Goal: Task Accomplishment & Management: Manage account settings

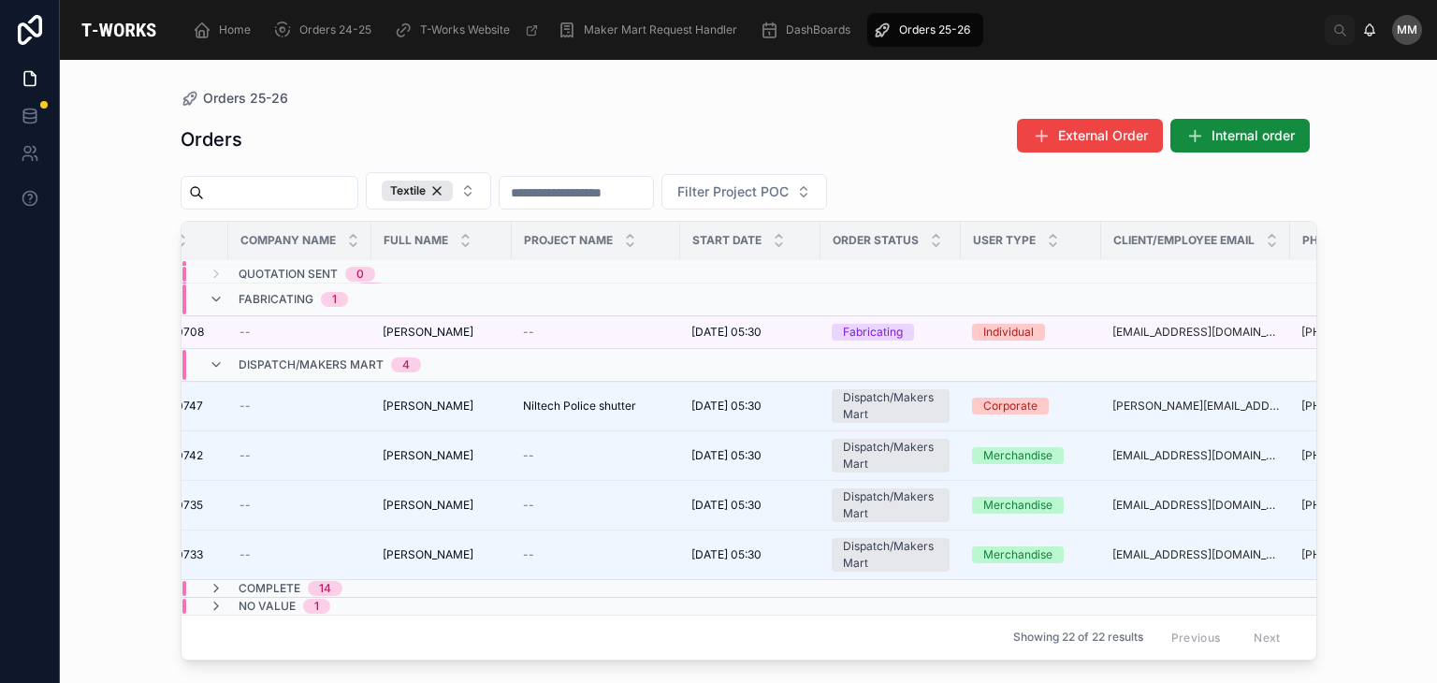
scroll to position [87, 0]
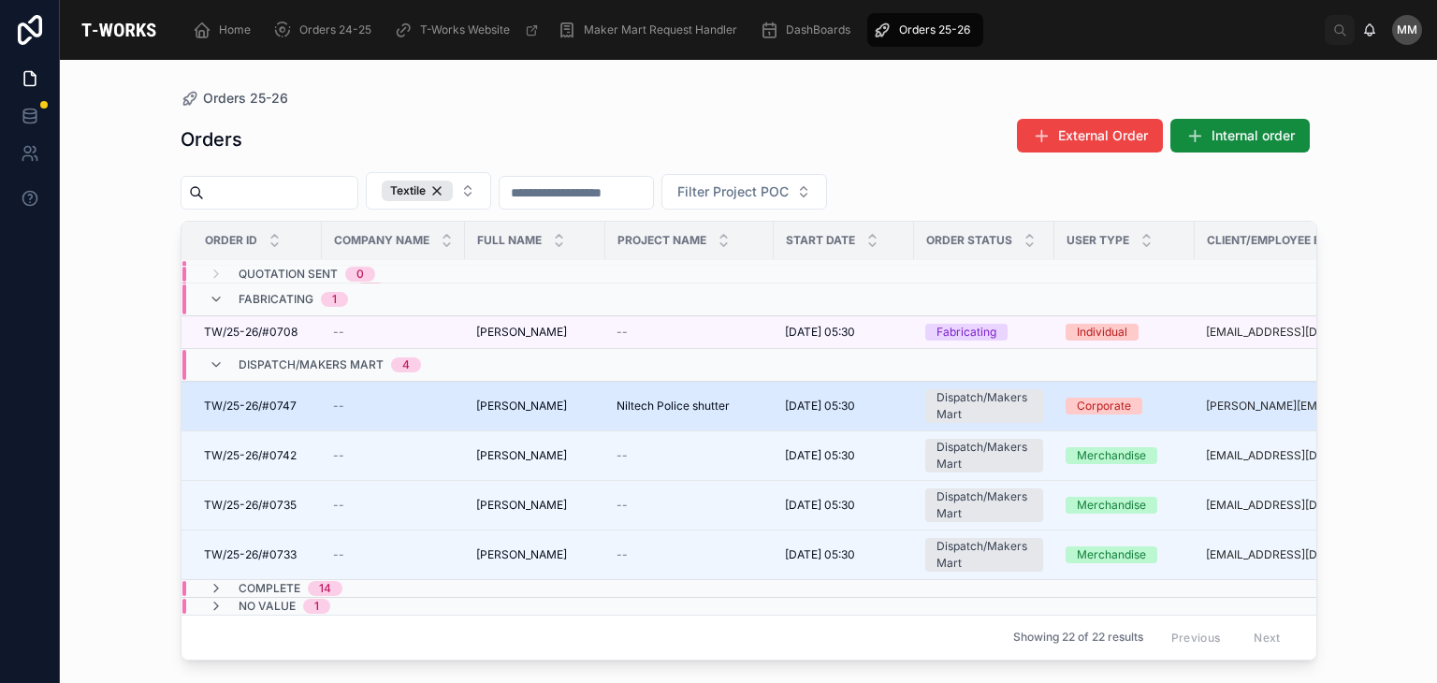
click at [505, 405] on td "[PERSON_NAME] [PERSON_NAME]" at bounding box center [535, 406] width 140 height 50
click at [595, 393] on td "[PERSON_NAME] [PERSON_NAME]" at bounding box center [535, 406] width 140 height 50
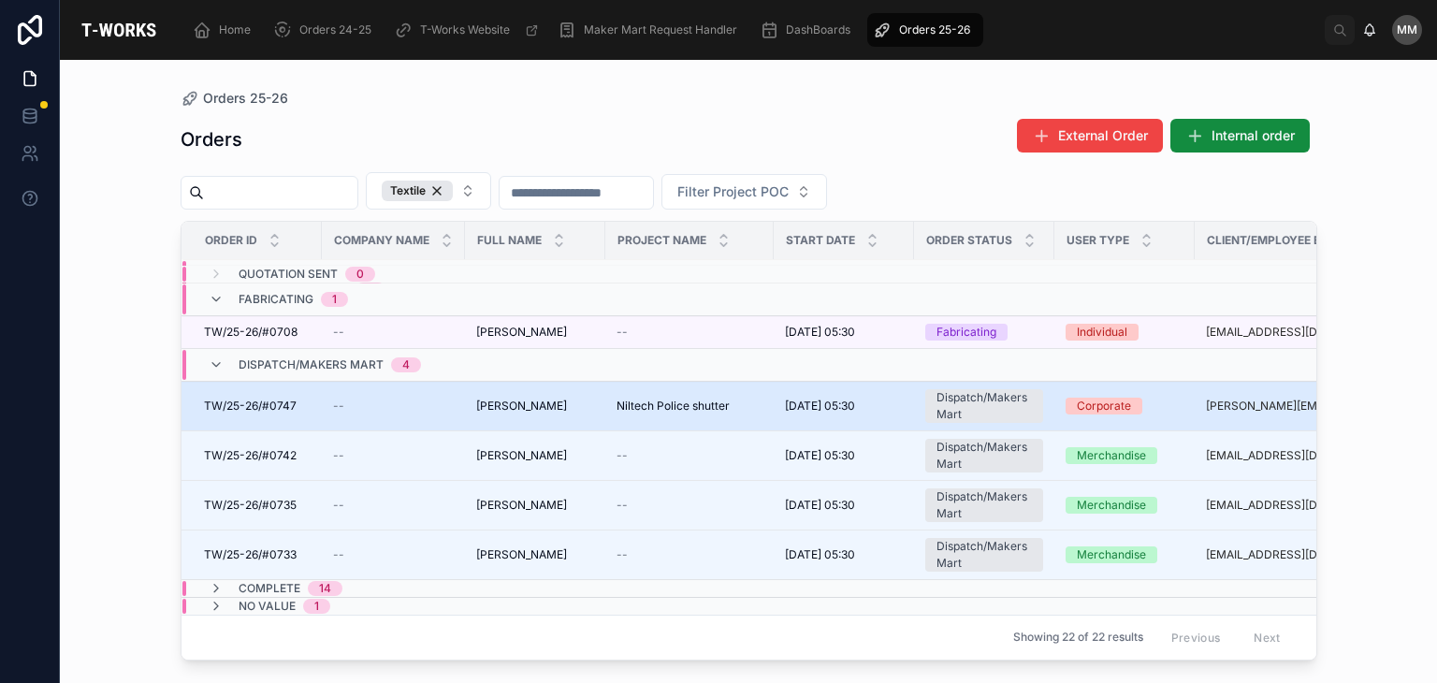
click at [952, 398] on div "Dispatch/Makers Mart" at bounding box center [984, 406] width 95 height 34
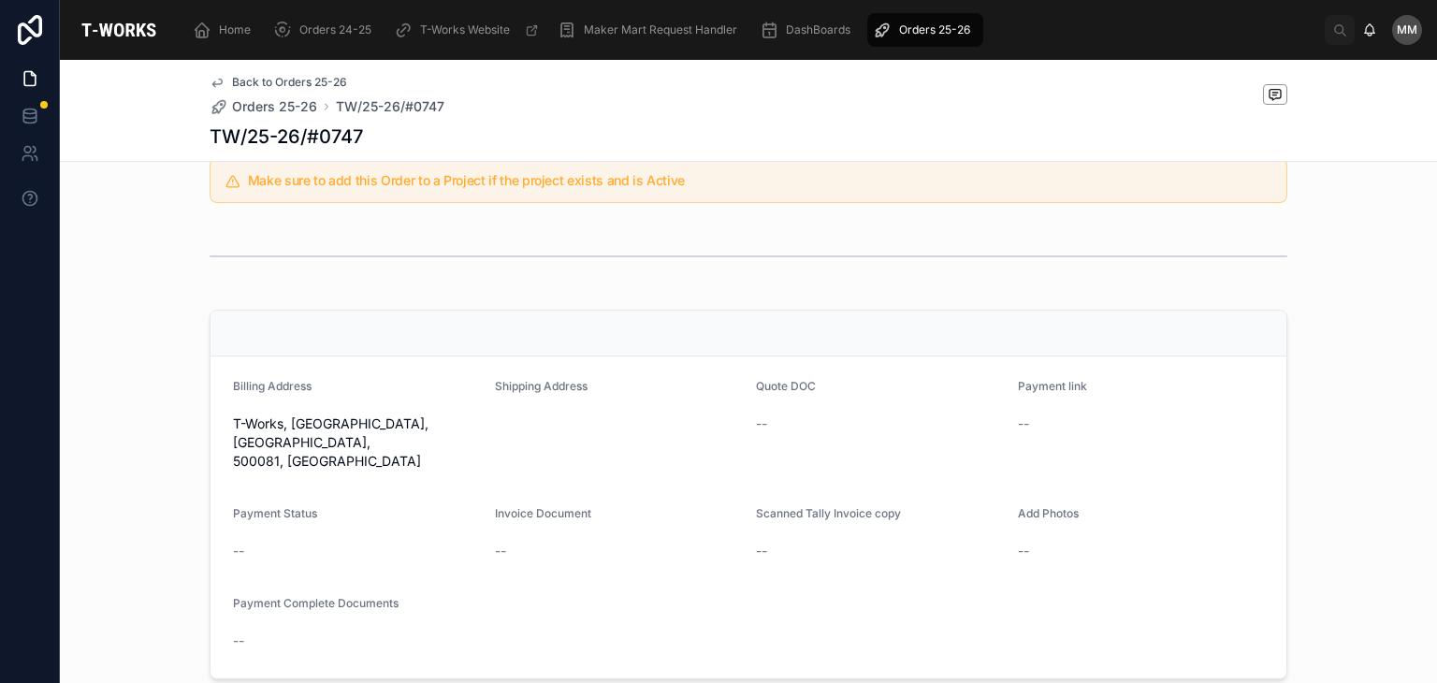
scroll to position [875, 0]
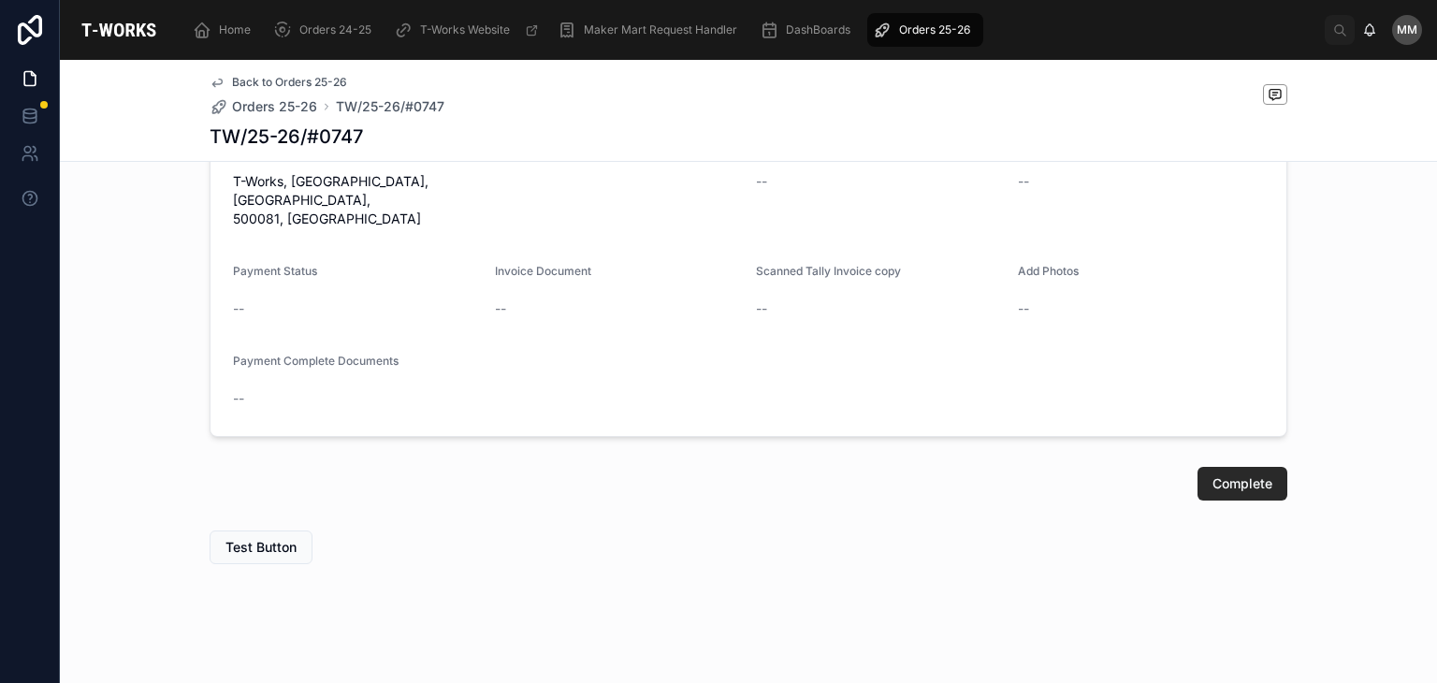
drag, startPoint x: 5, startPoint y: 1, endPoint x: 363, endPoint y: 494, distance: 609.6
click at [363, 494] on div "Complete" at bounding box center [748, 483] width 1377 height 49
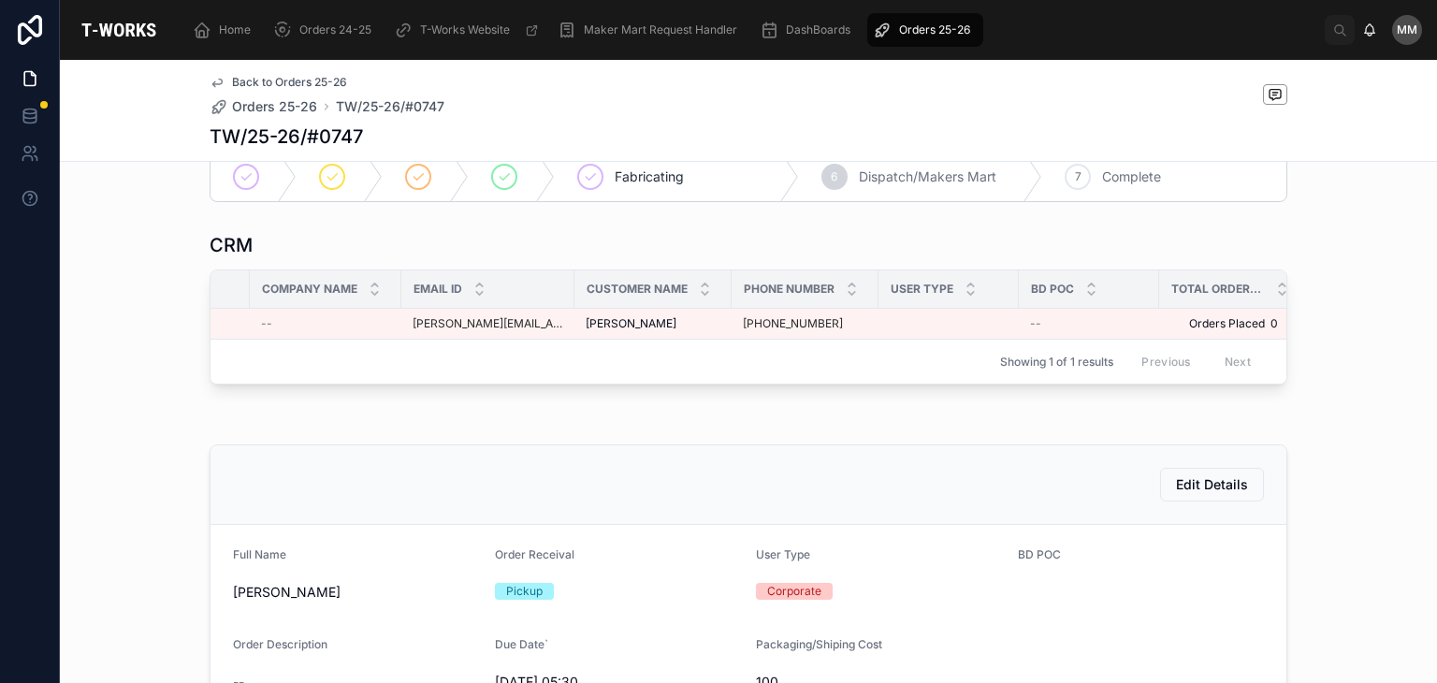
scroll to position [0, 0]
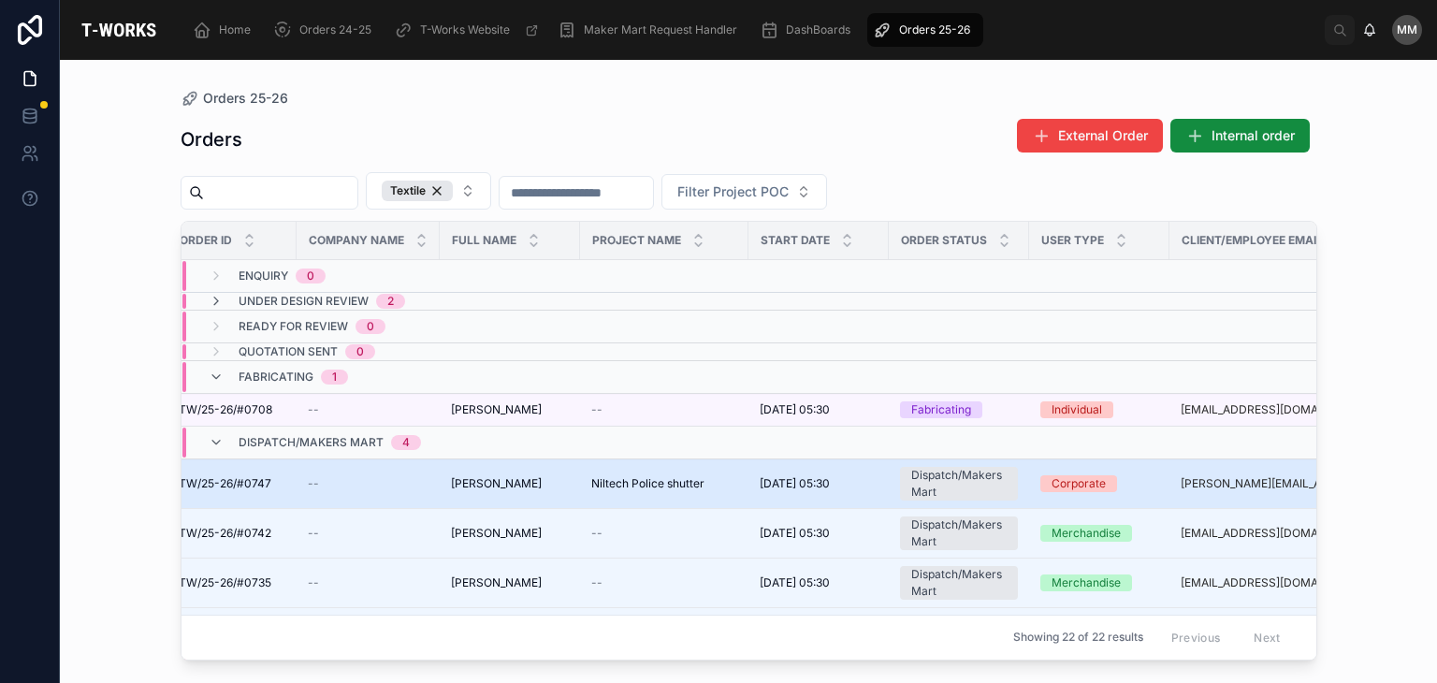
scroll to position [87, 0]
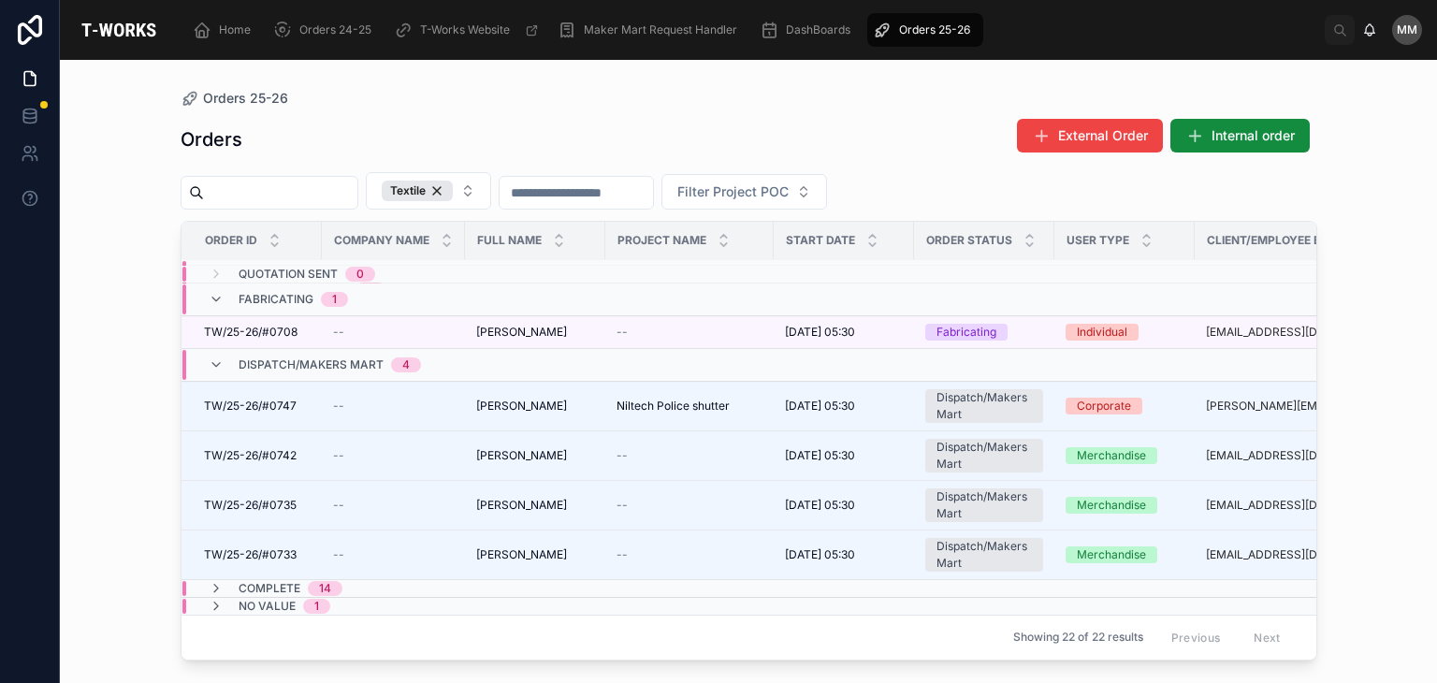
click at [299, 581] on div "Complete 14" at bounding box center [291, 588] width 104 height 15
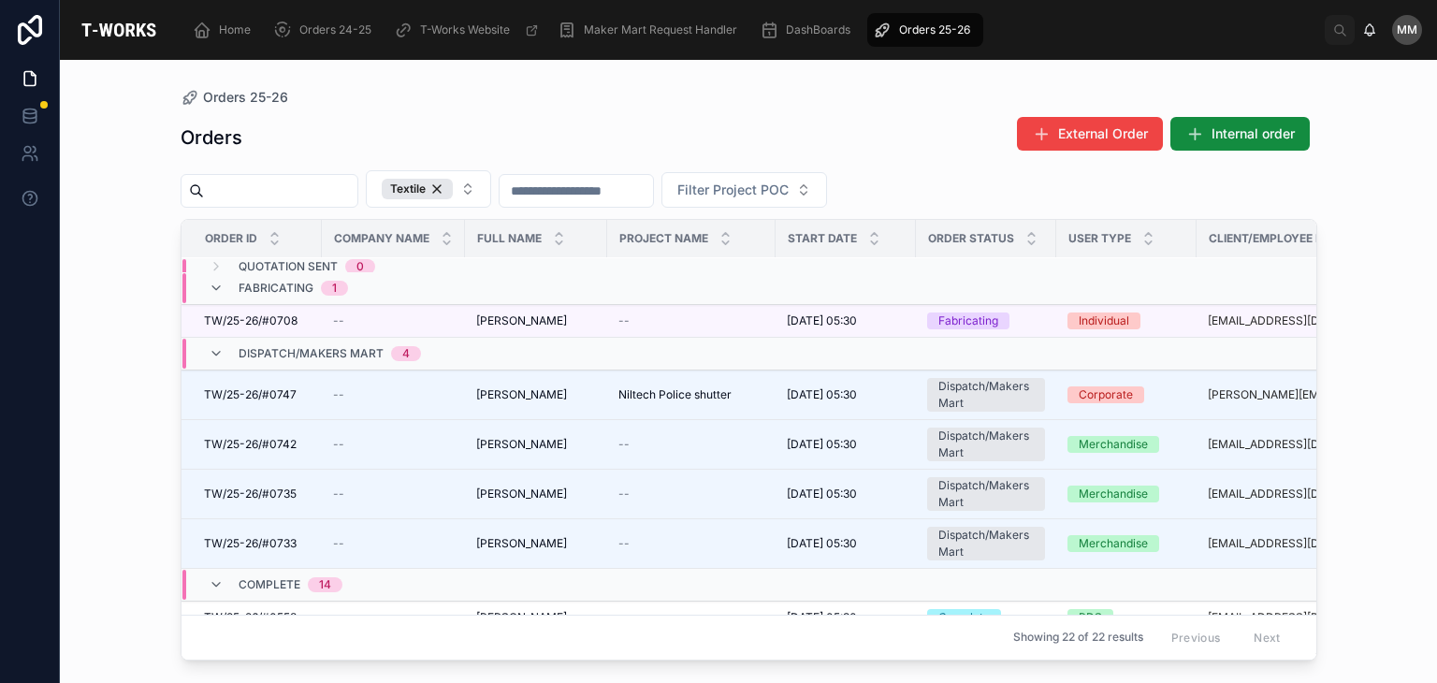
click at [299, 575] on div "Complete 14" at bounding box center [291, 585] width 104 height 30
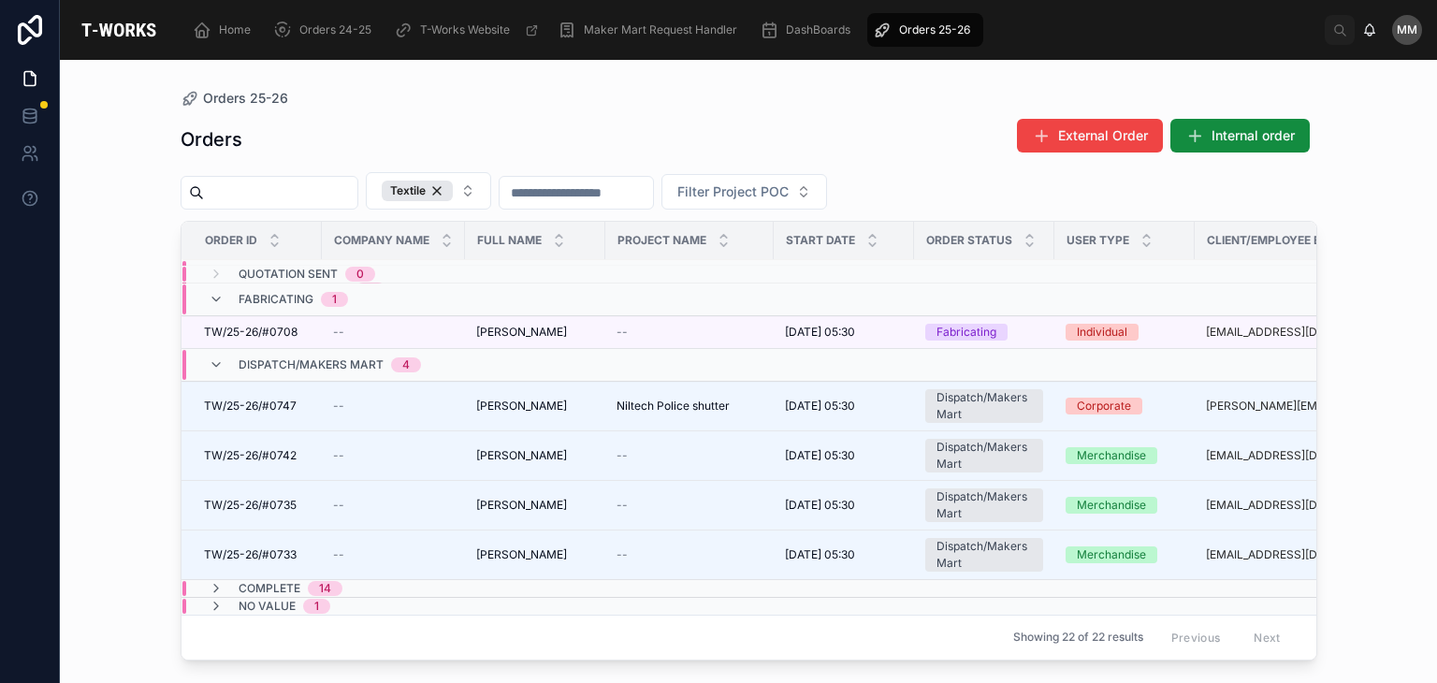
click at [299, 581] on div "Complete 14" at bounding box center [291, 588] width 104 height 15
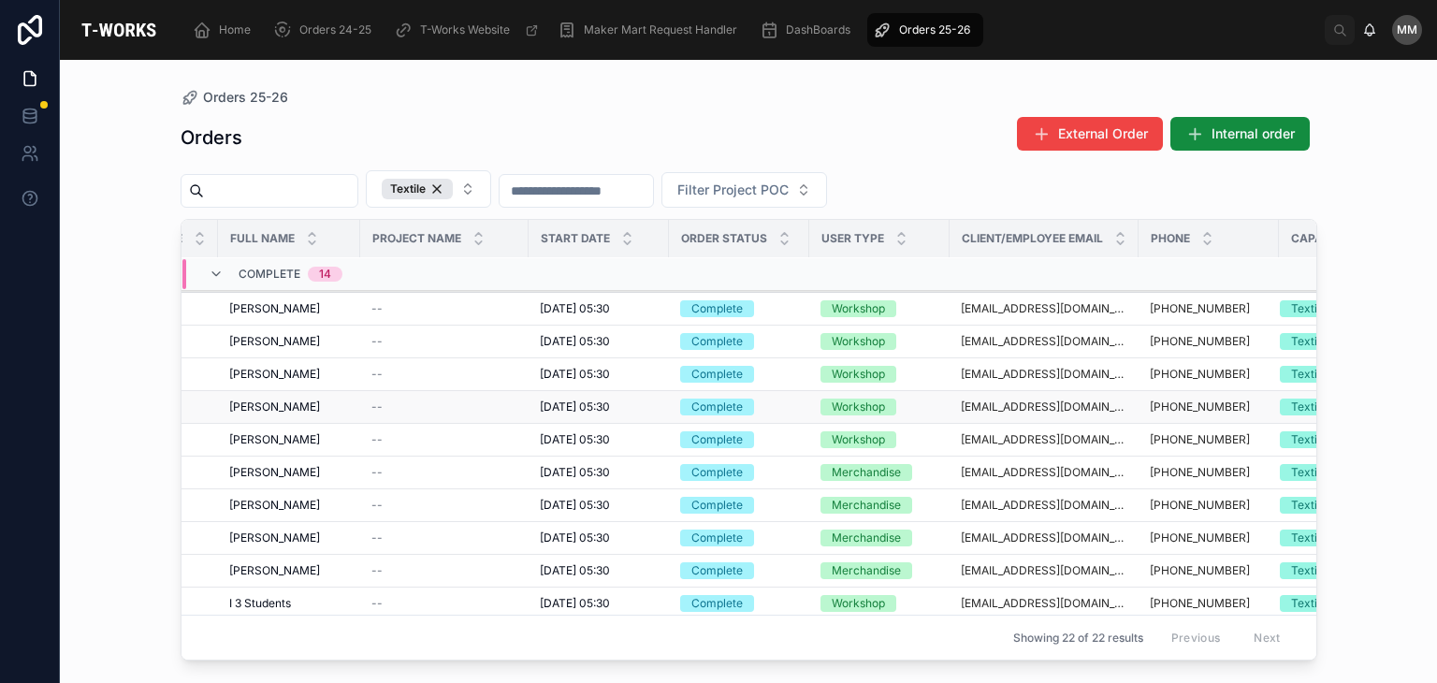
scroll to position [457, 0]
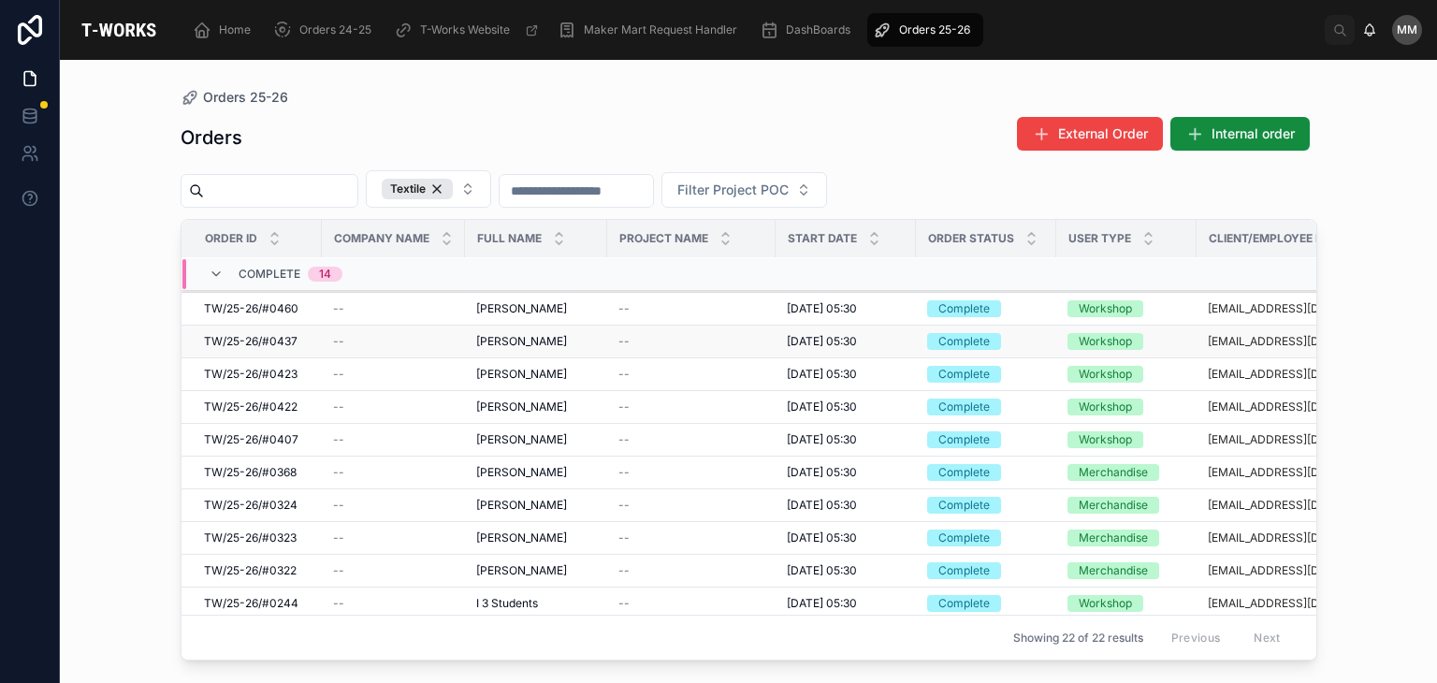
click at [602, 326] on td "[PERSON_NAME] [PERSON_NAME]" at bounding box center [536, 342] width 142 height 33
click at [577, 301] on div "[PERSON_NAME] [PERSON_NAME]" at bounding box center [536, 308] width 120 height 15
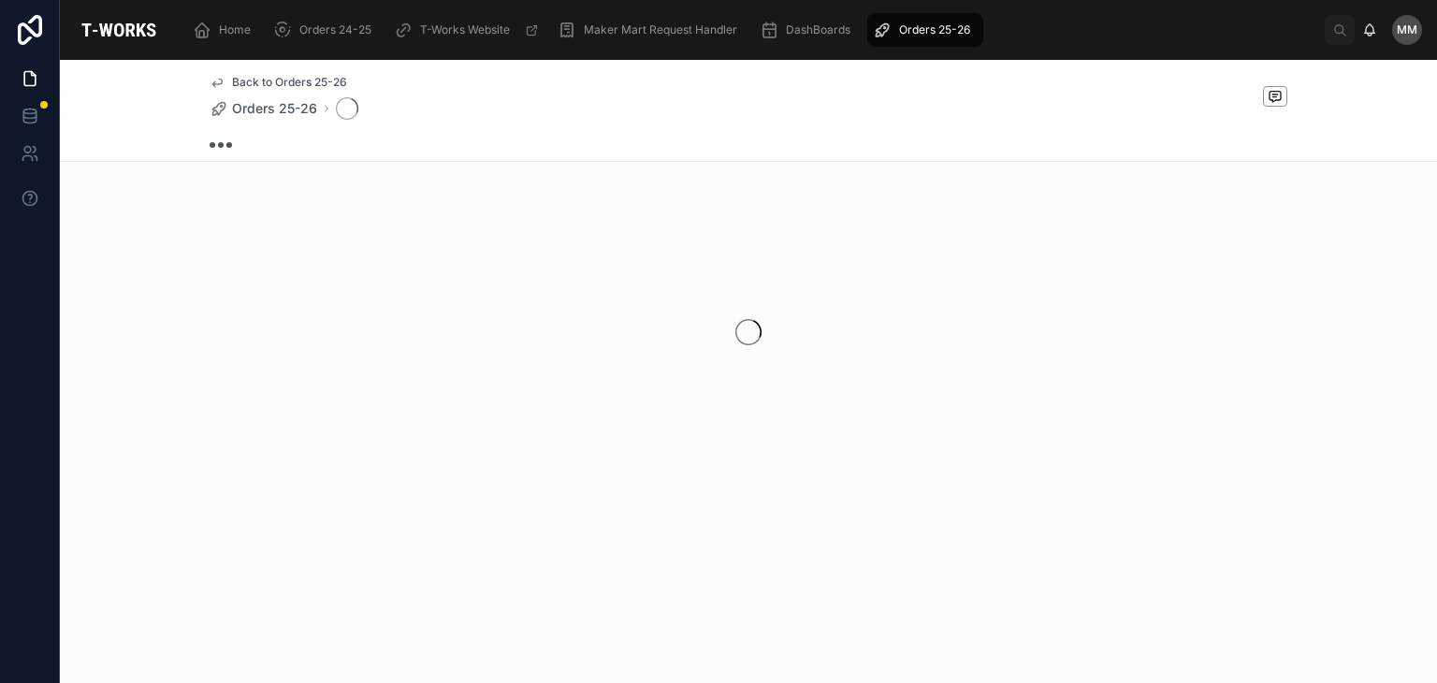
click at [577, 300] on div at bounding box center [748, 332] width 1377 height 296
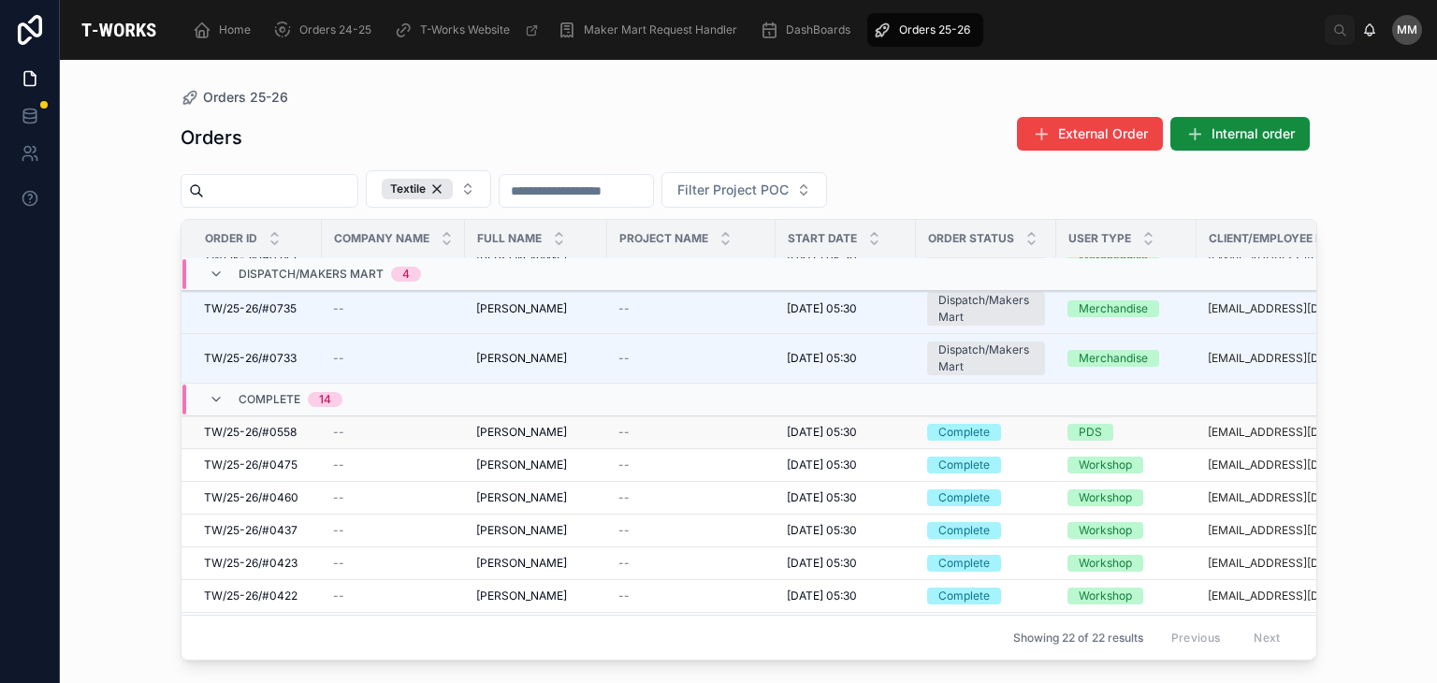
scroll to position [426, 0]
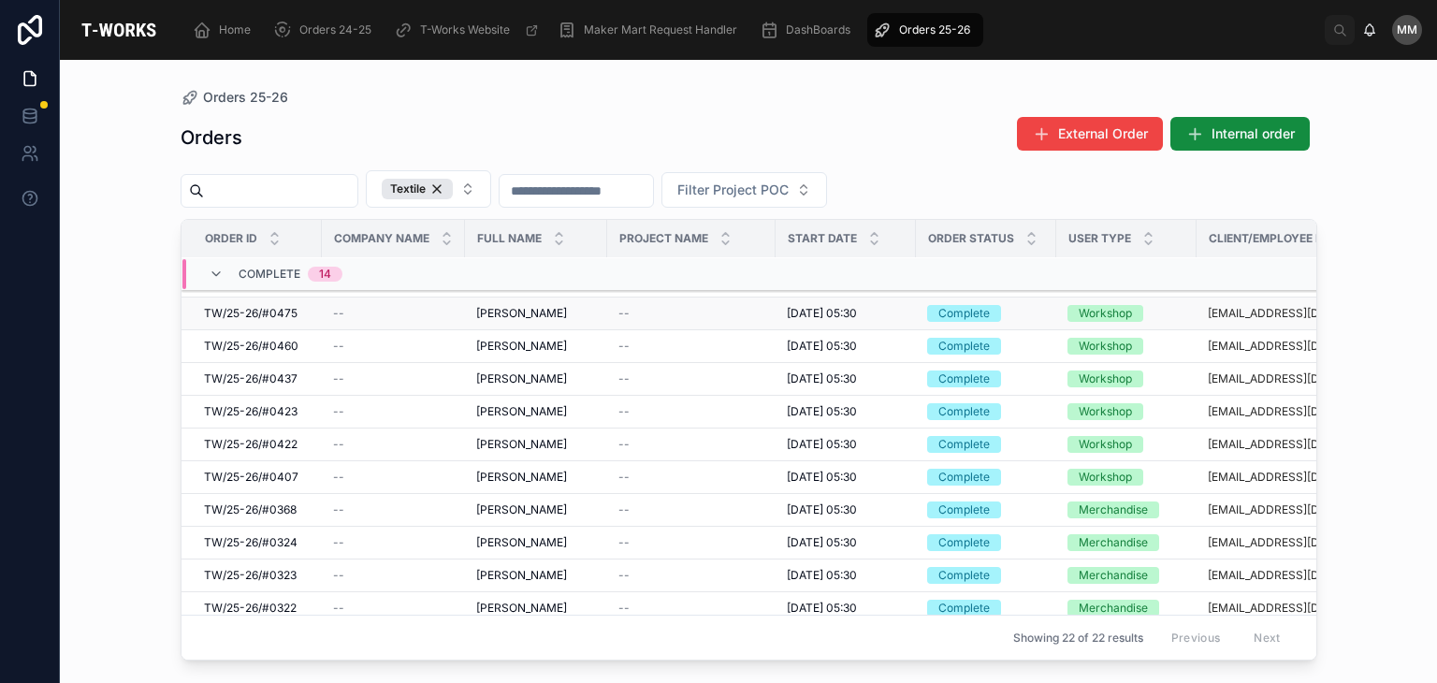
click at [607, 301] on td "--" at bounding box center [691, 314] width 168 height 33
click at [613, 317] on td "--" at bounding box center [691, 314] width 168 height 33
click at [569, 321] on td "[PERSON_NAME] [PERSON_NAME]" at bounding box center [536, 314] width 142 height 33
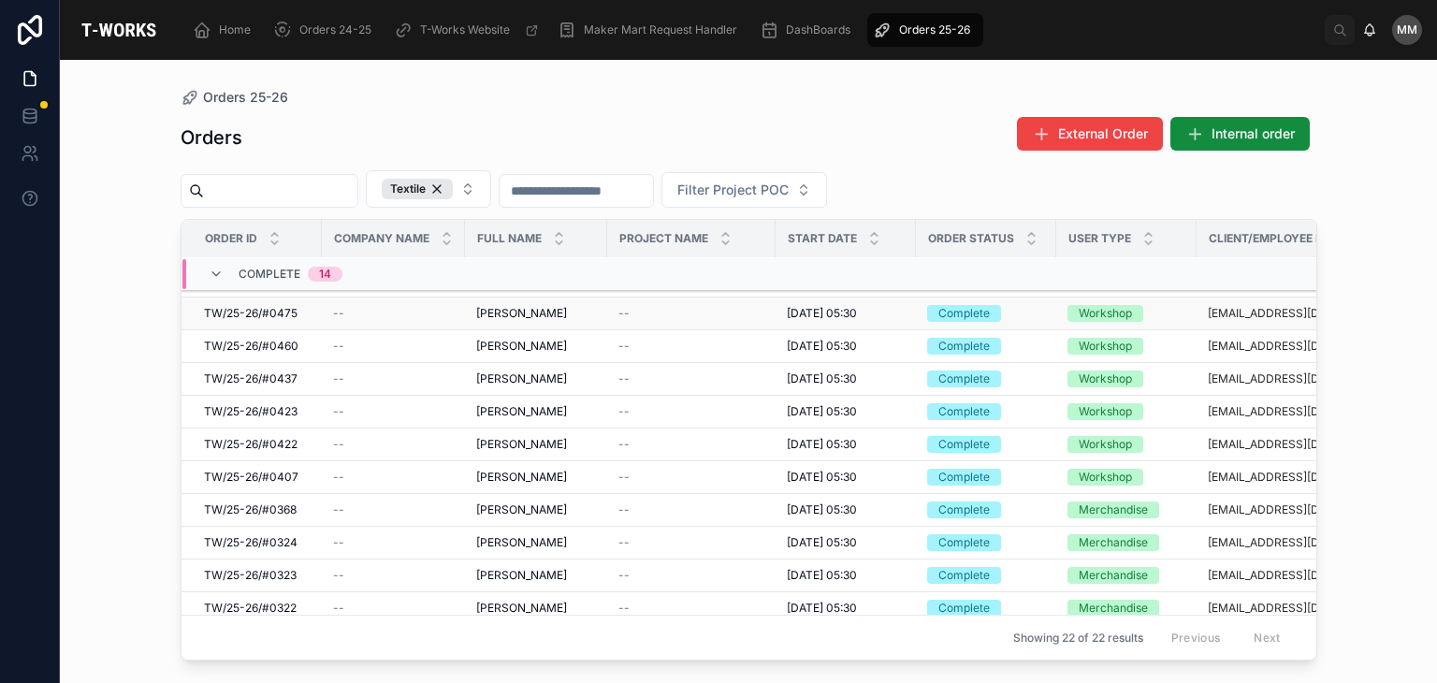
click at [569, 321] on td "[PERSON_NAME] [PERSON_NAME]" at bounding box center [536, 314] width 142 height 33
click at [550, 313] on span "[PERSON_NAME]" at bounding box center [521, 313] width 91 height 15
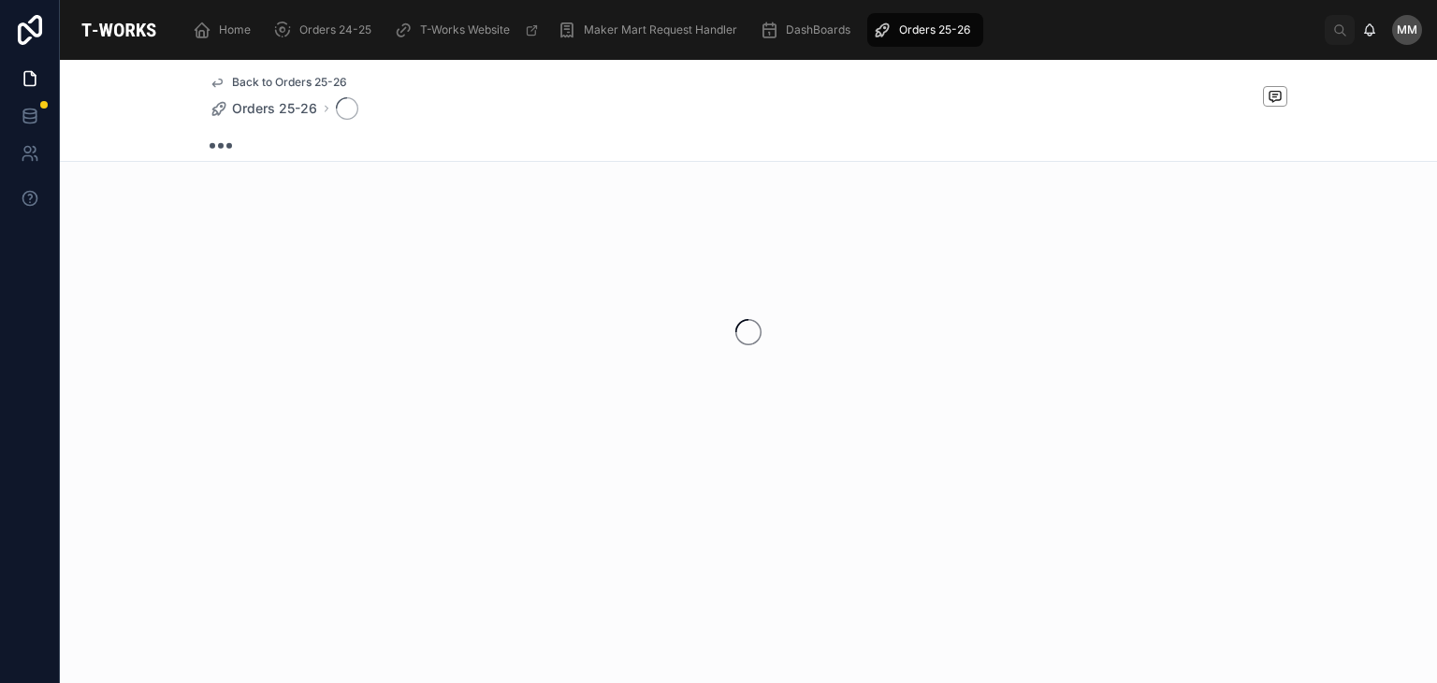
click at [550, 313] on div at bounding box center [748, 332] width 1377 height 296
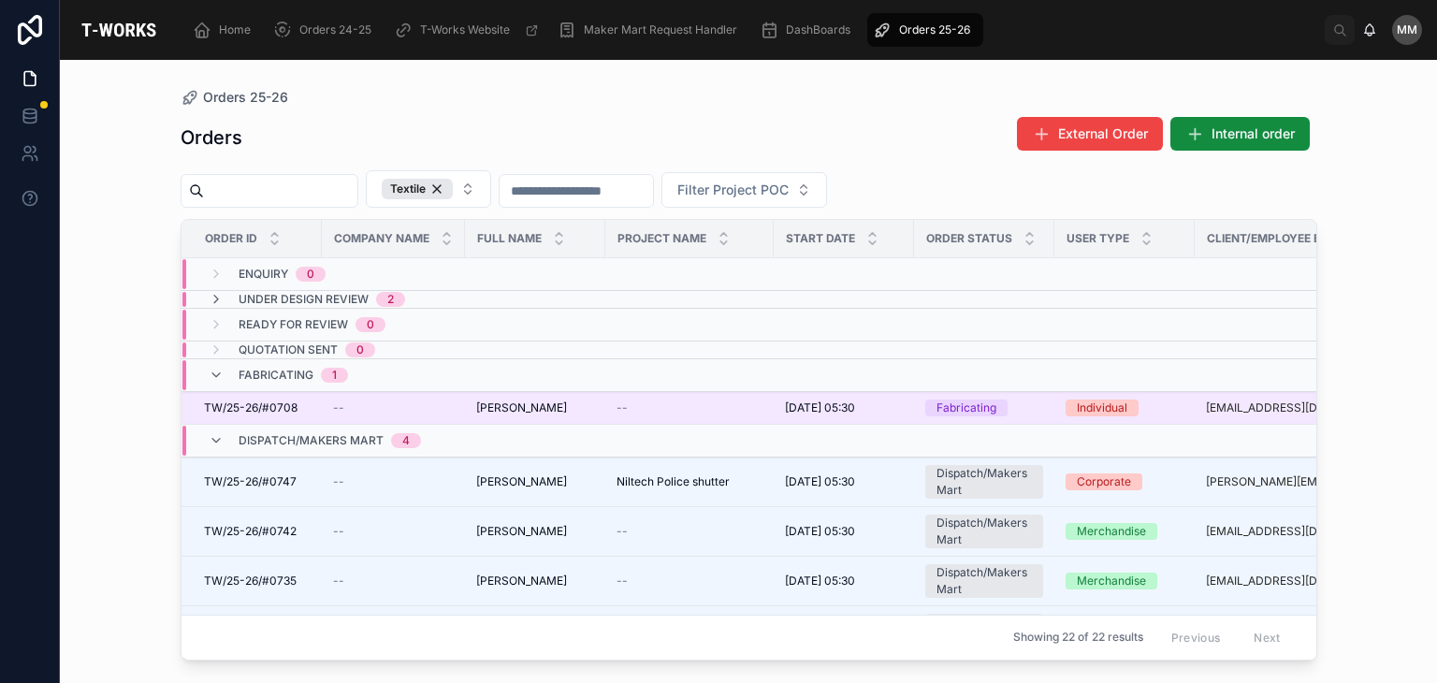
click at [325, 405] on td "--" at bounding box center [393, 408] width 143 height 33
click at [468, 411] on td "[PERSON_NAME] [PERSON_NAME]" at bounding box center [535, 408] width 140 height 33
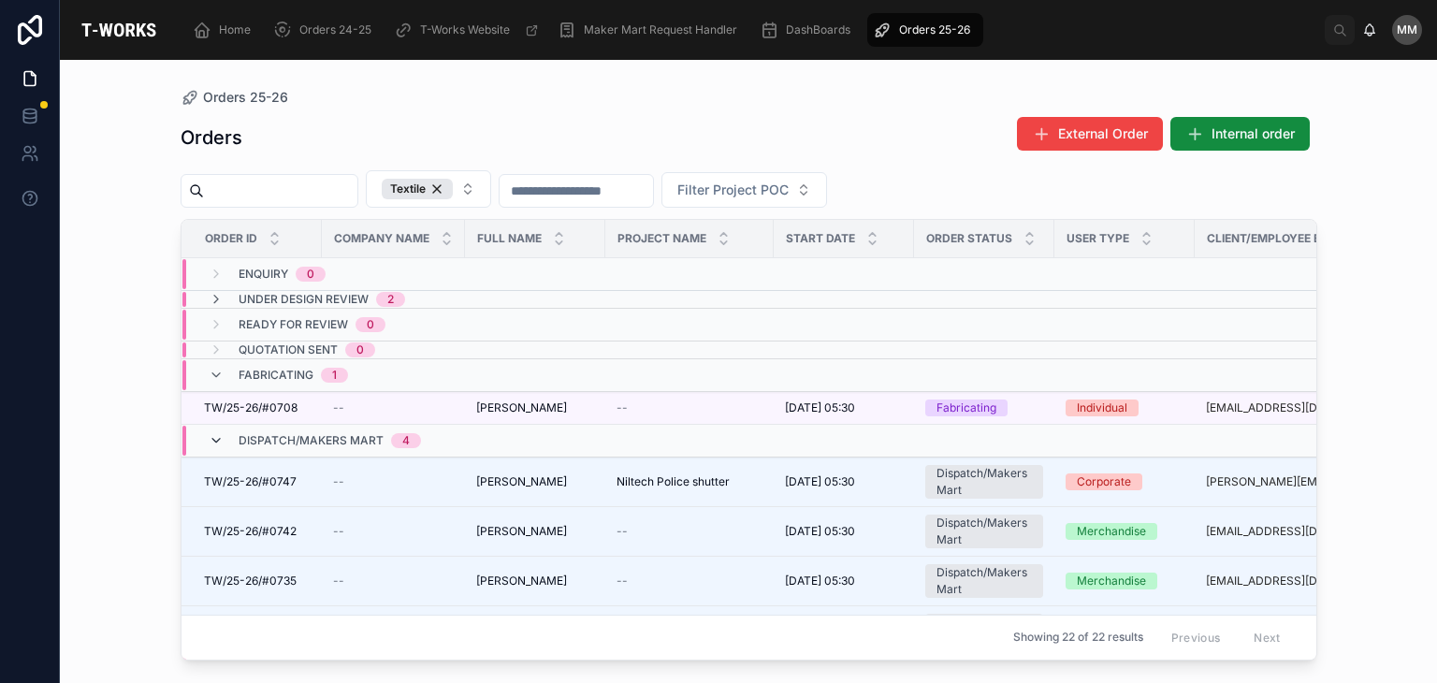
click at [221, 440] on icon at bounding box center [216, 440] width 15 height 15
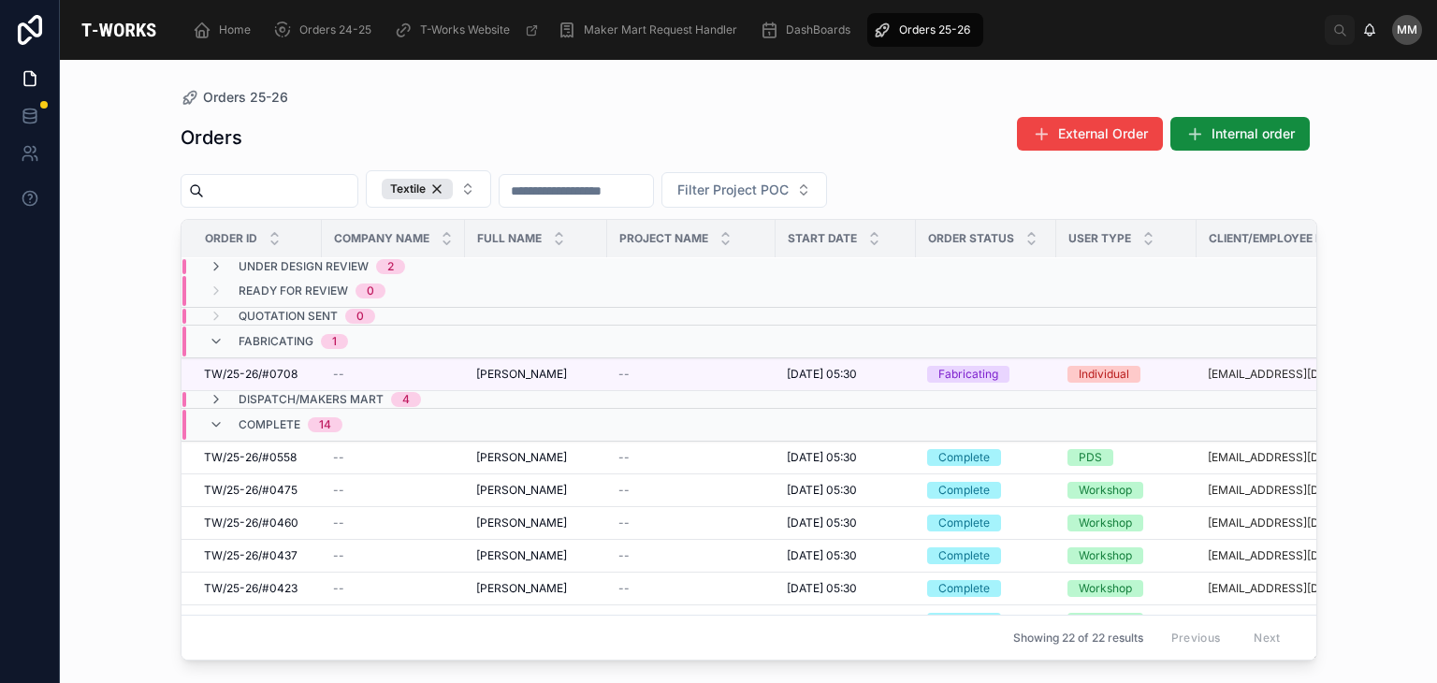
scroll to position [37, 0]
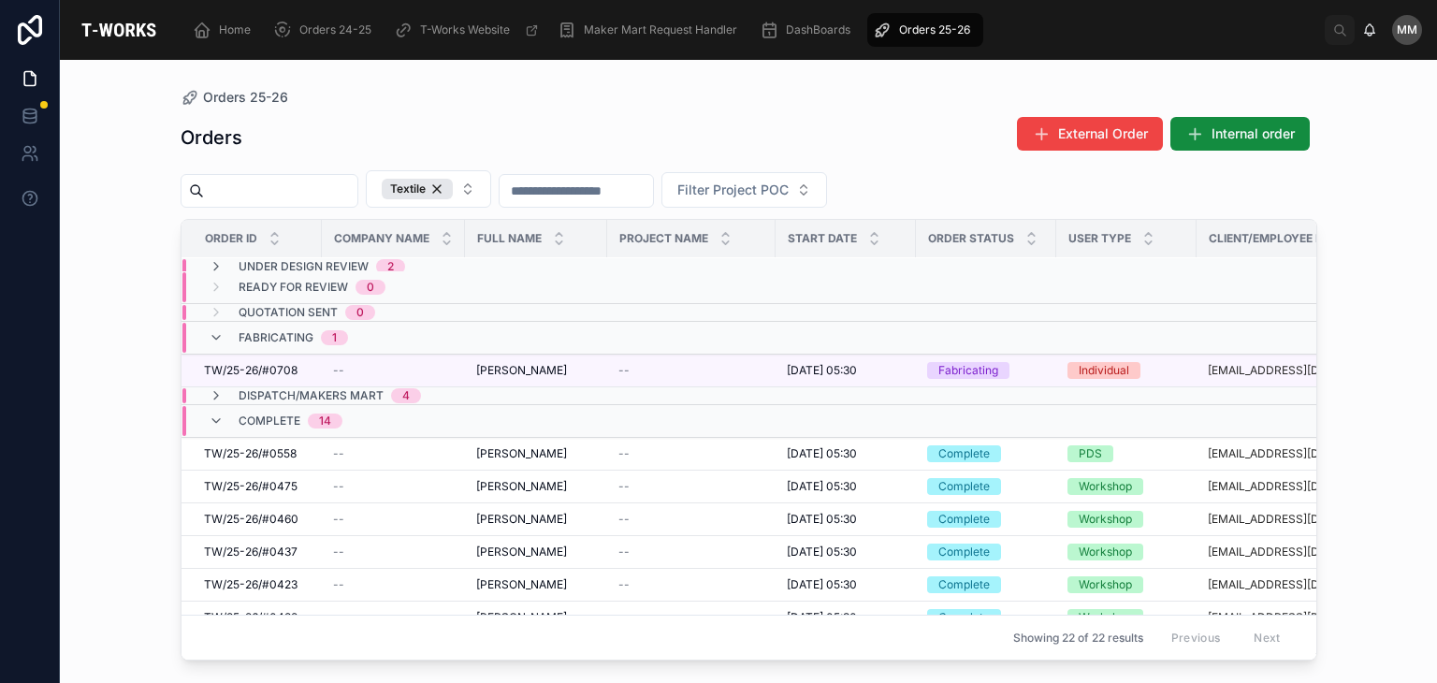
click at [312, 345] on div "Fabricating 1" at bounding box center [293, 338] width 109 height 30
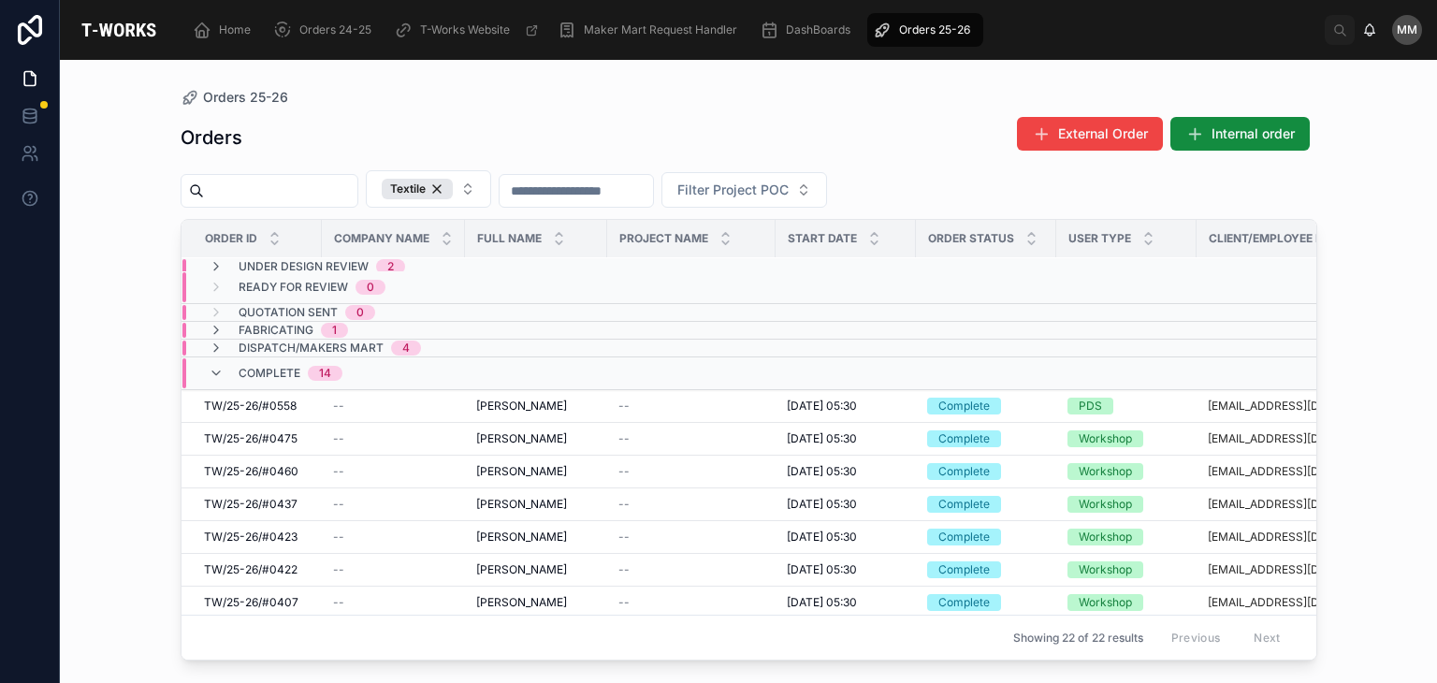
click at [314, 323] on div "Fabricating 1" at bounding box center [293, 330] width 109 height 15
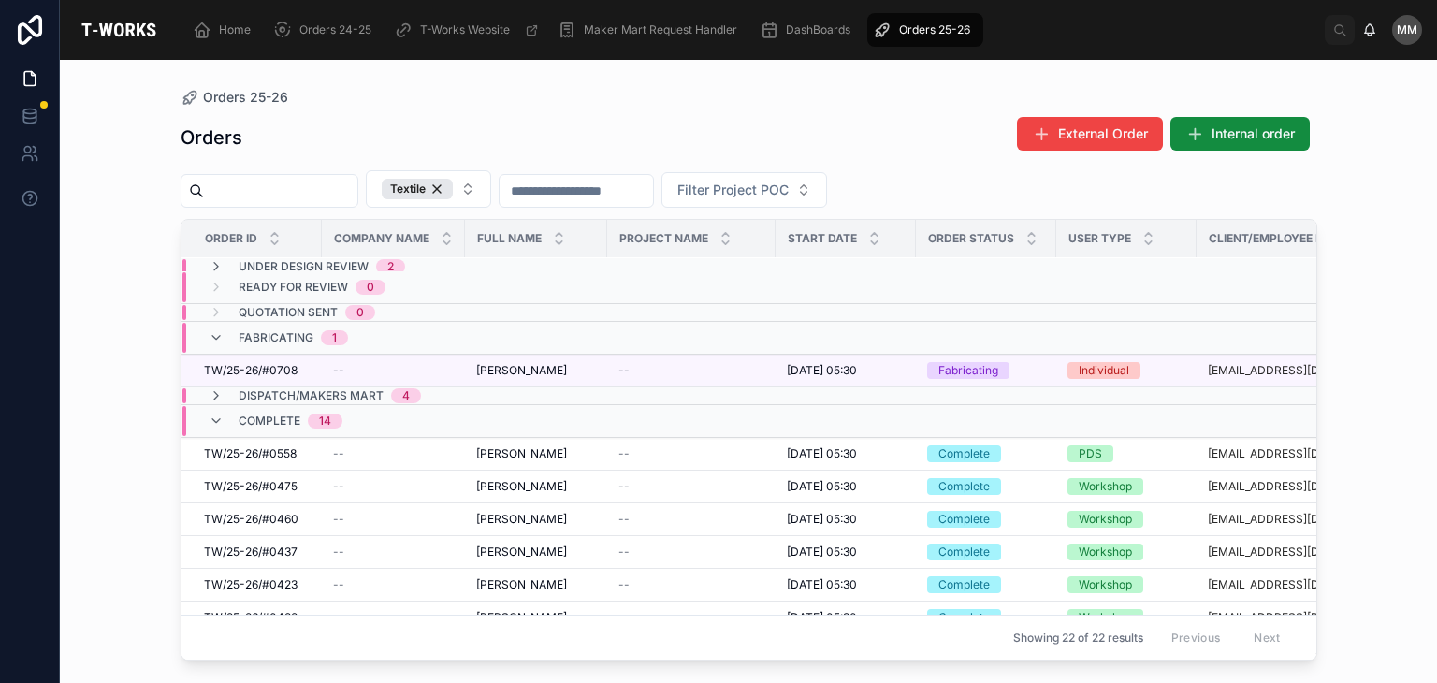
click at [314, 323] on div "Fabricating 1" at bounding box center [293, 338] width 109 height 30
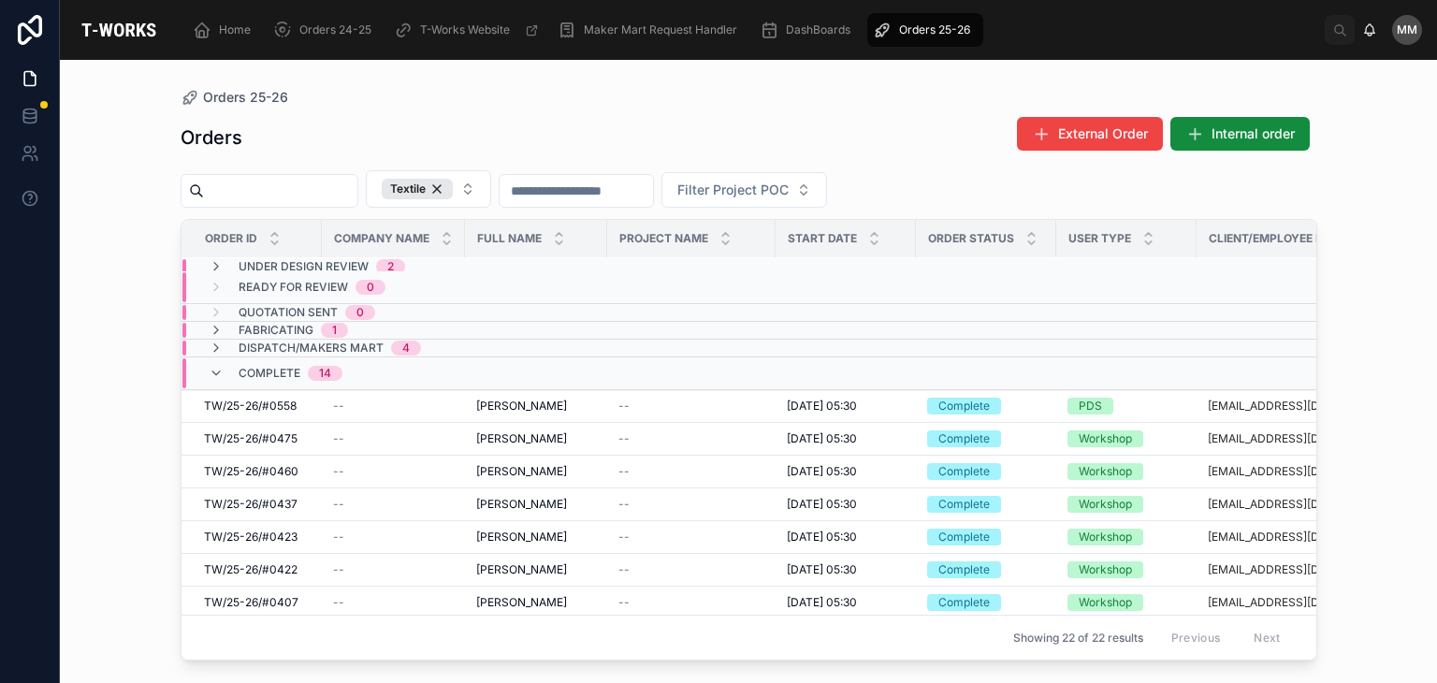
click at [337, 260] on span "Under Design Review" at bounding box center [304, 266] width 130 height 15
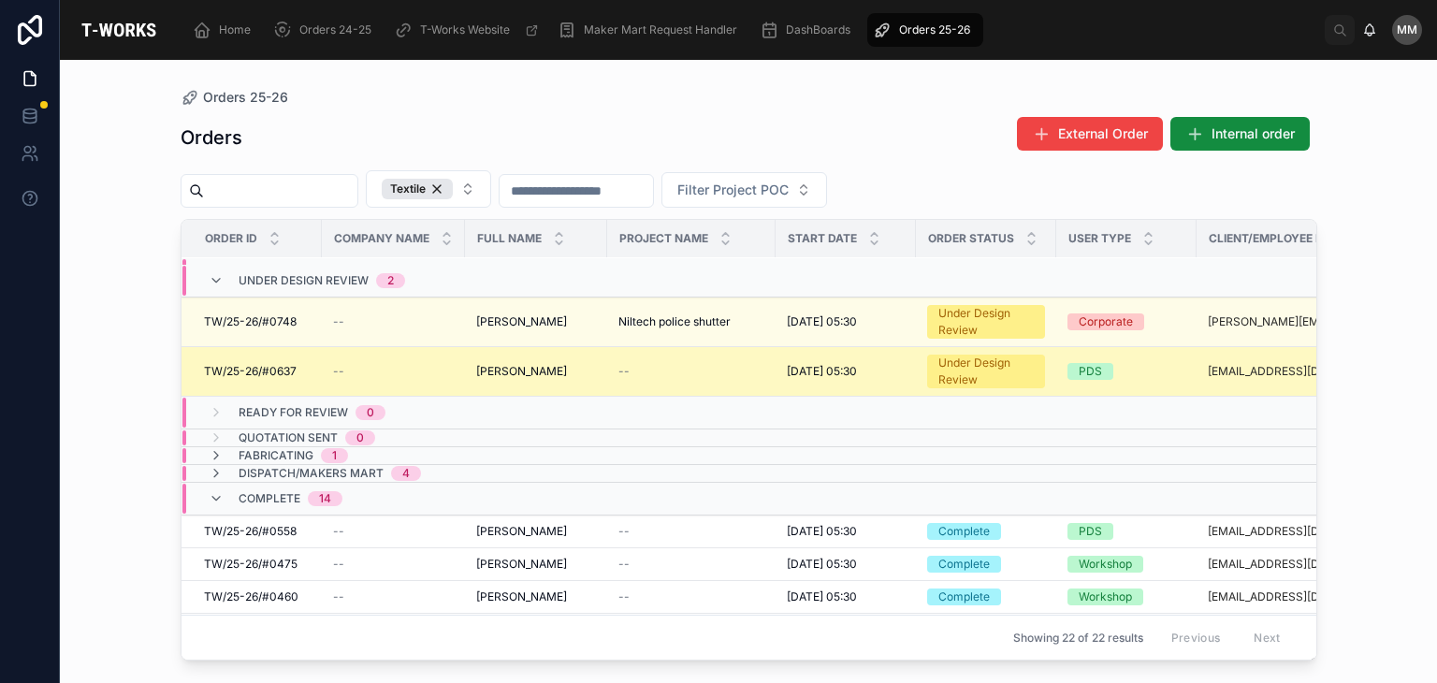
scroll to position [26, 0]
click at [628, 370] on div "--" at bounding box center [691, 371] width 146 height 15
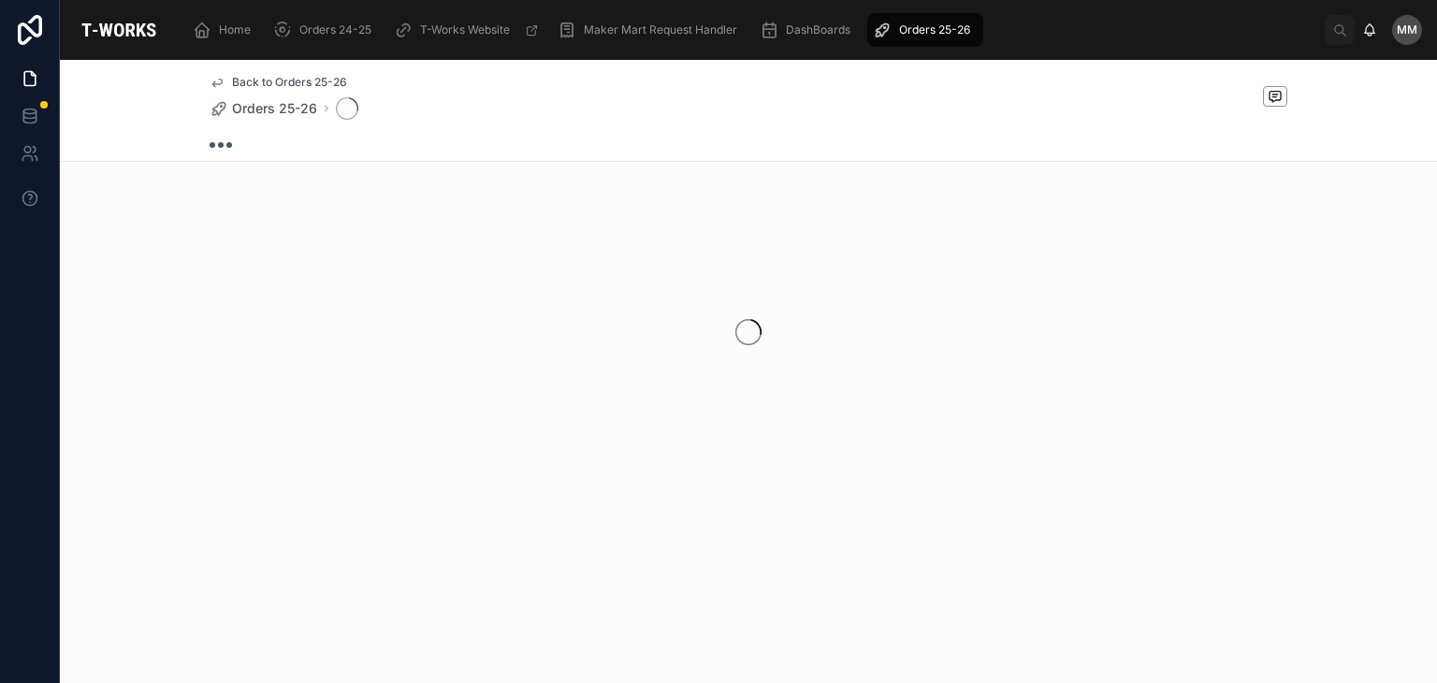
click at [628, 370] on div at bounding box center [748, 332] width 1377 height 296
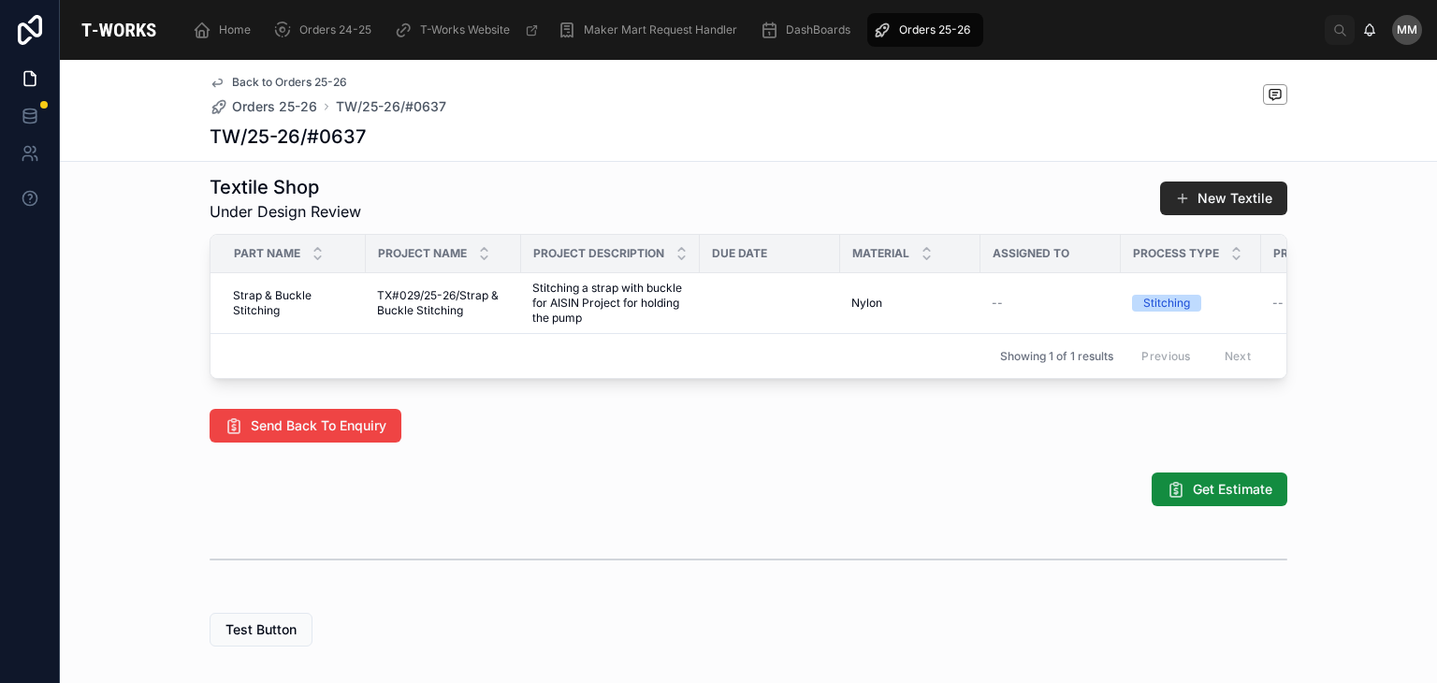
scroll to position [846, 0]
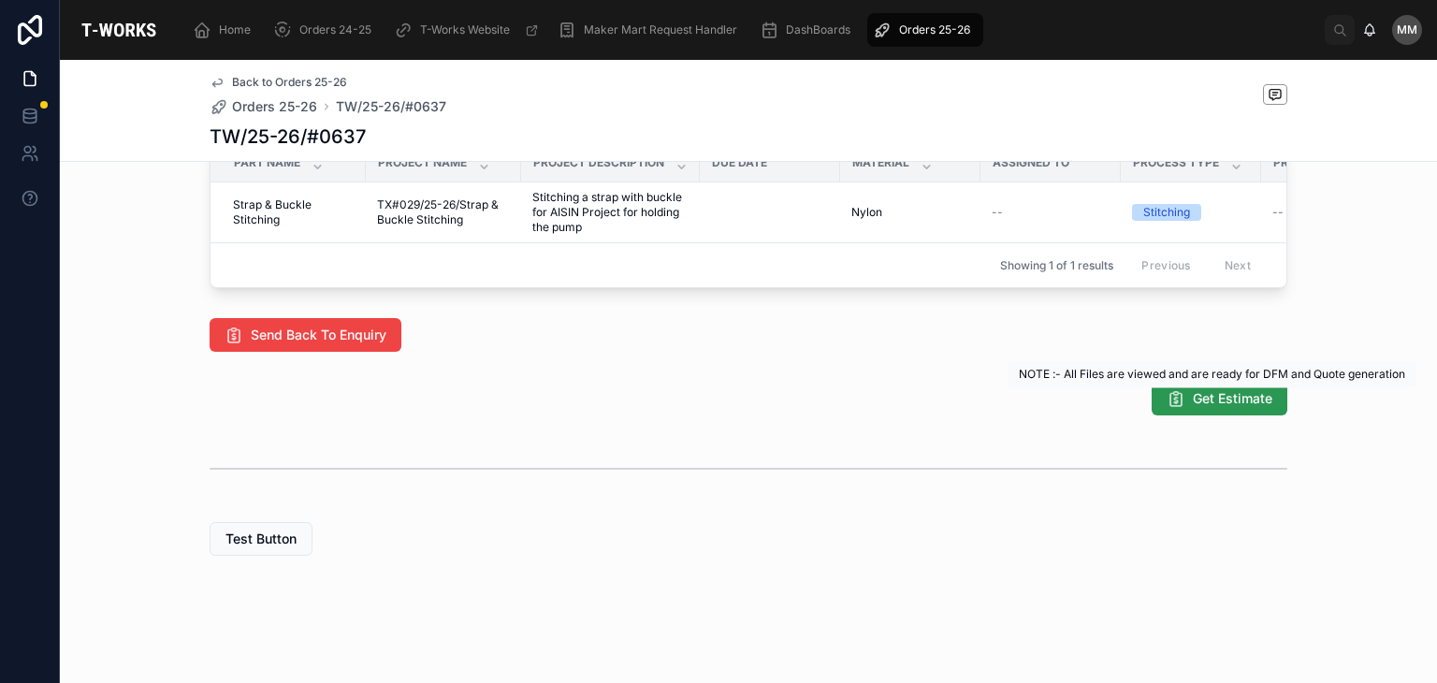
click at [1222, 409] on button "Get Estimate" at bounding box center [1220, 399] width 136 height 34
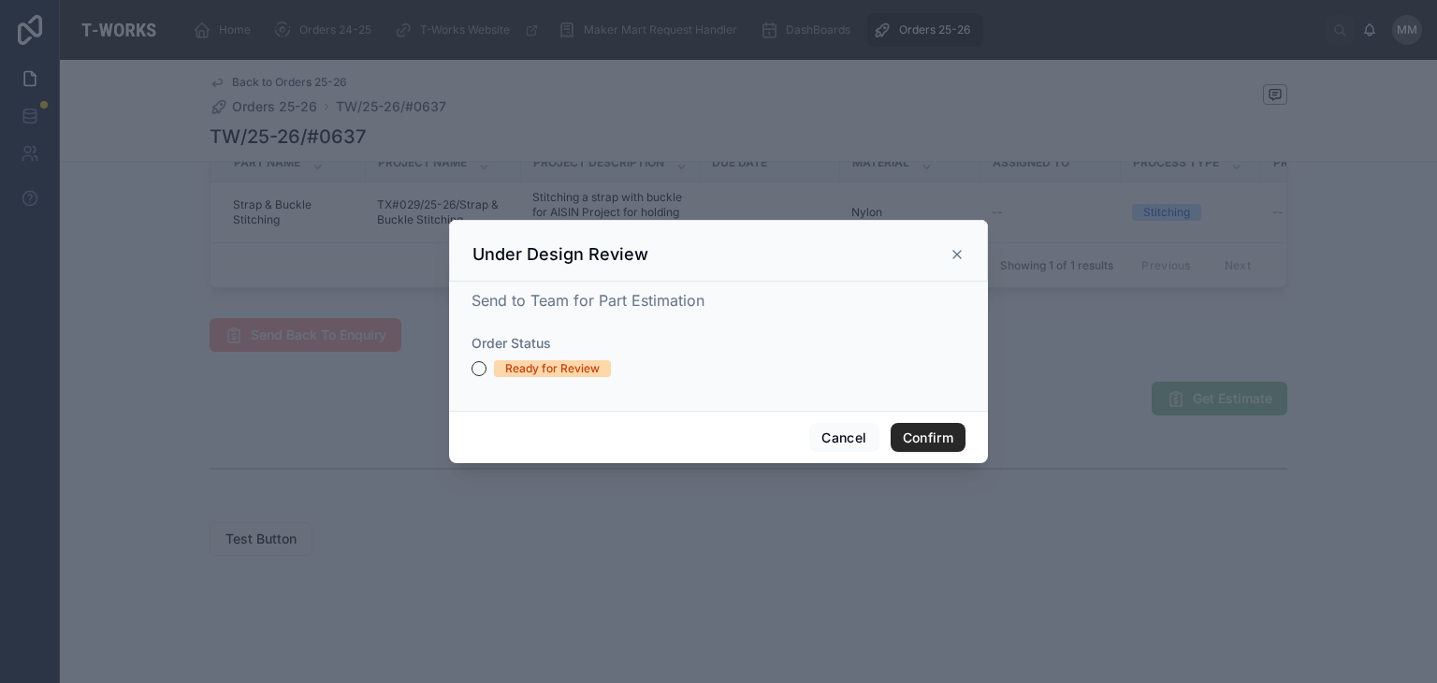
click at [483, 375] on div "Ready for Review" at bounding box center [719, 368] width 494 height 17
click at [479, 371] on button "Ready for Review" at bounding box center [479, 368] width 15 height 15
click at [922, 439] on button "Confirm" at bounding box center [928, 438] width 75 height 30
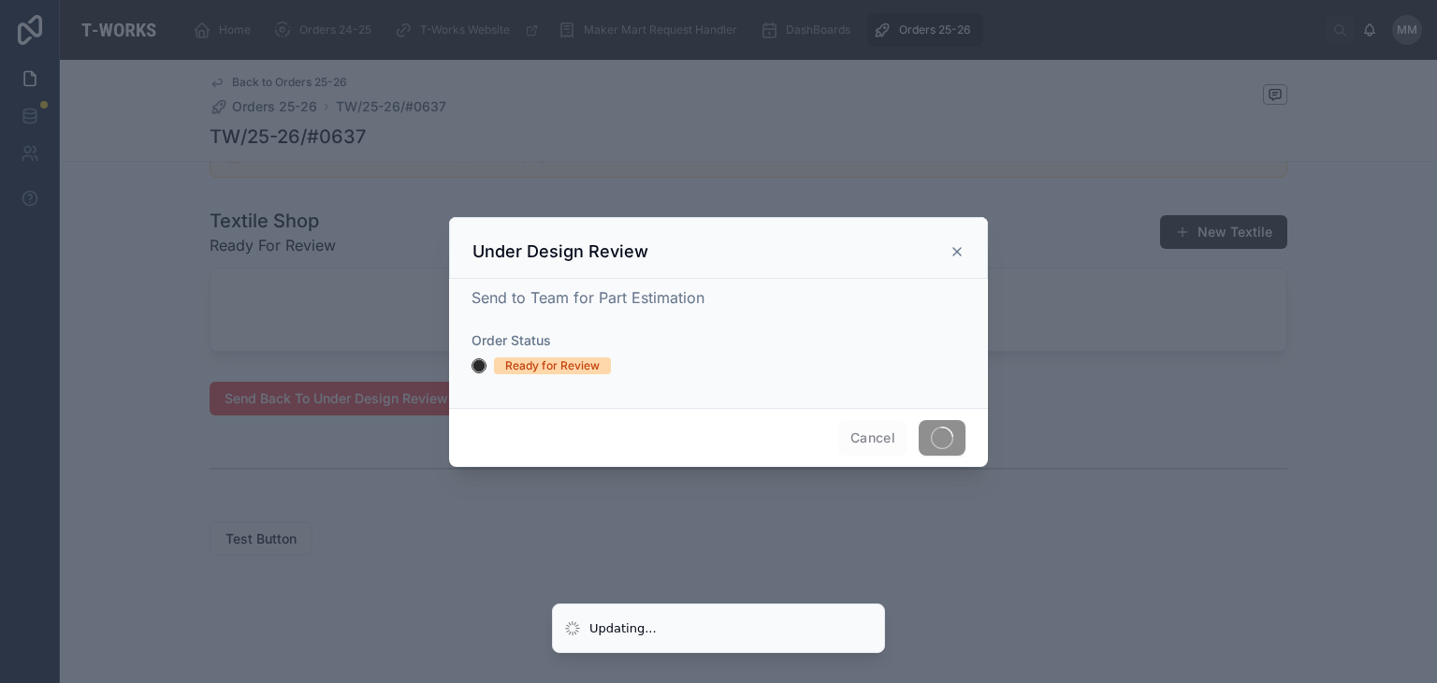
scroll to position [782, 0]
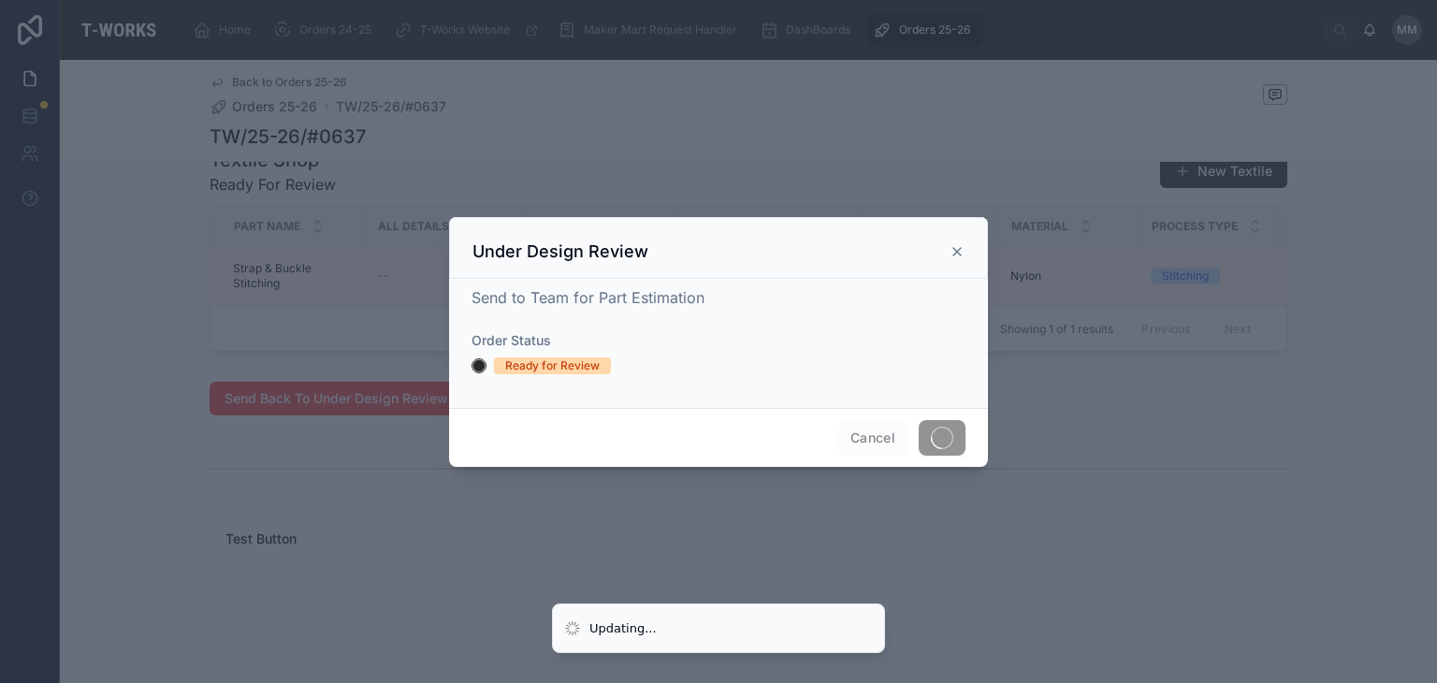
click at [371, 574] on div at bounding box center [718, 341] width 1437 height 683
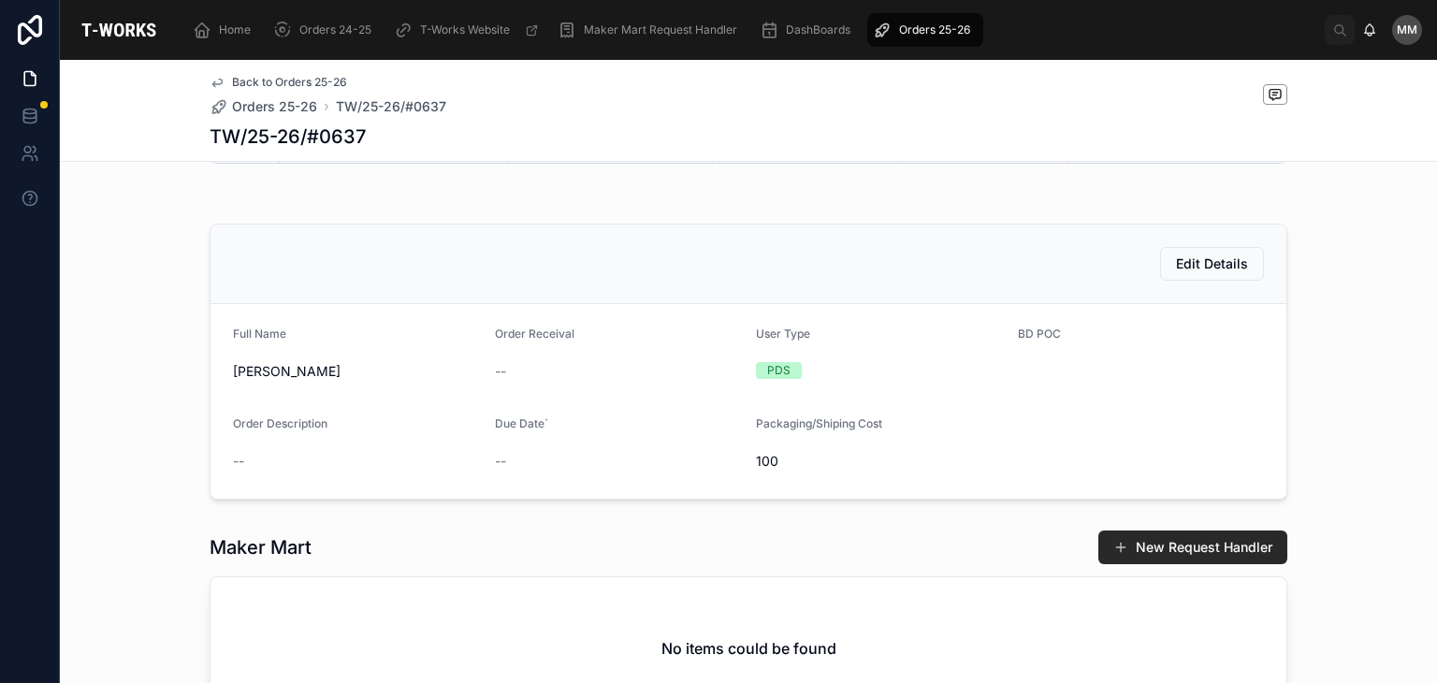
scroll to position [0, 0]
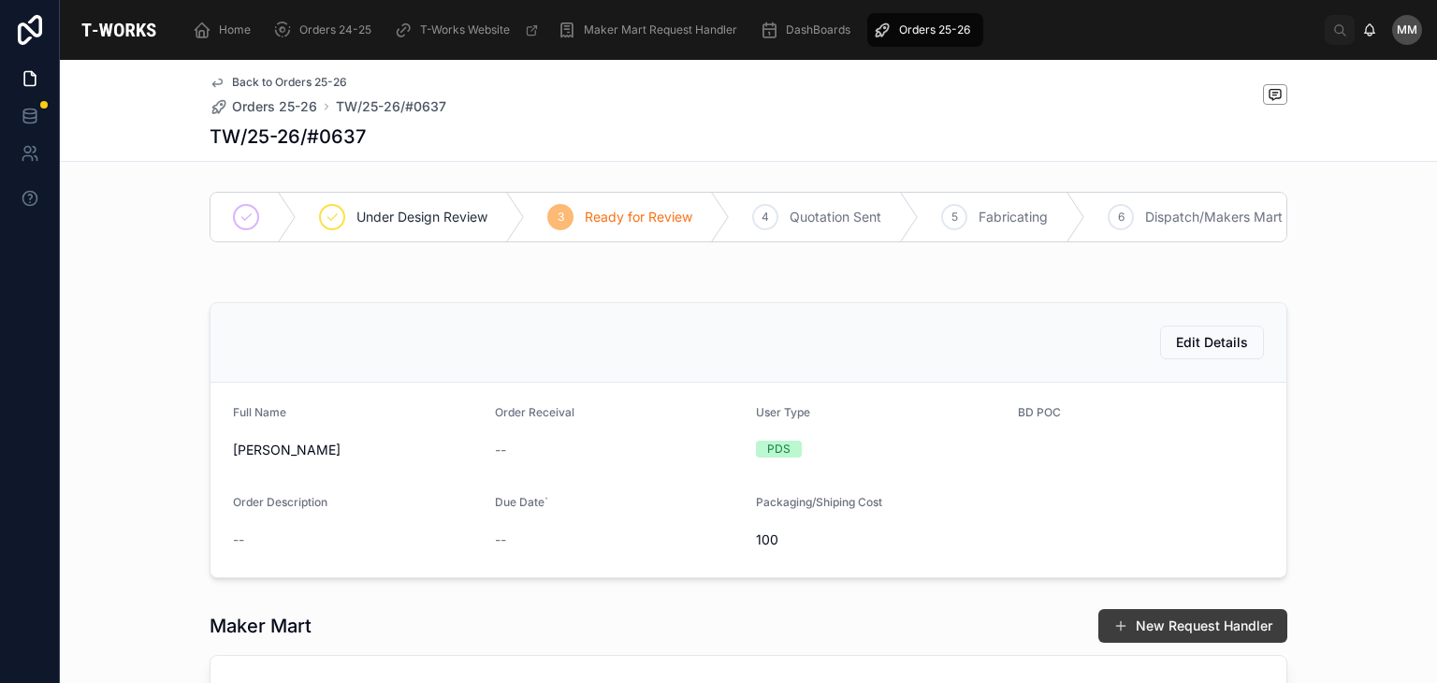
click at [1138, 630] on button "New Request Handler" at bounding box center [1192, 626] width 189 height 34
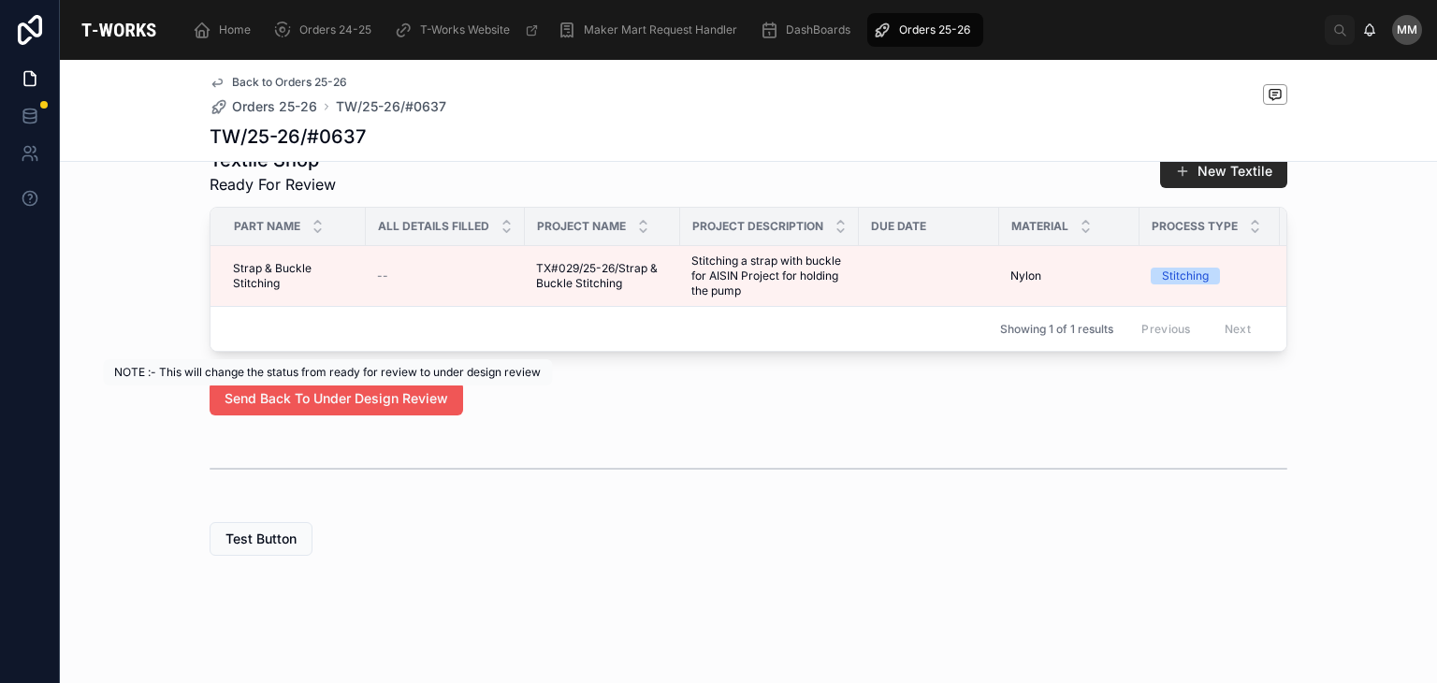
click at [319, 385] on button "Send Back To Under Design Review" at bounding box center [337, 399] width 254 height 34
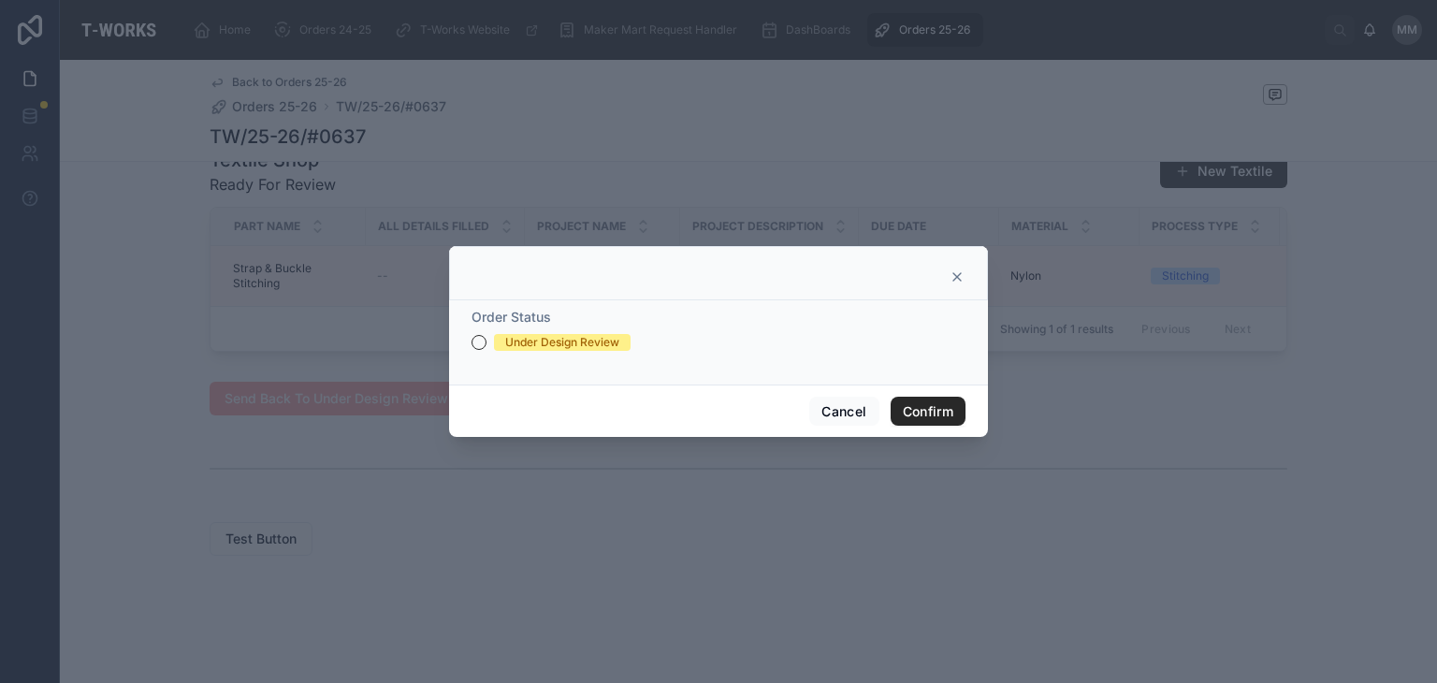
click at [708, 560] on div at bounding box center [718, 341] width 1437 height 683
click at [967, 267] on div at bounding box center [718, 273] width 539 height 54
click at [948, 285] on div at bounding box center [718, 273] width 539 height 54
click at [955, 271] on icon at bounding box center [957, 276] width 15 height 15
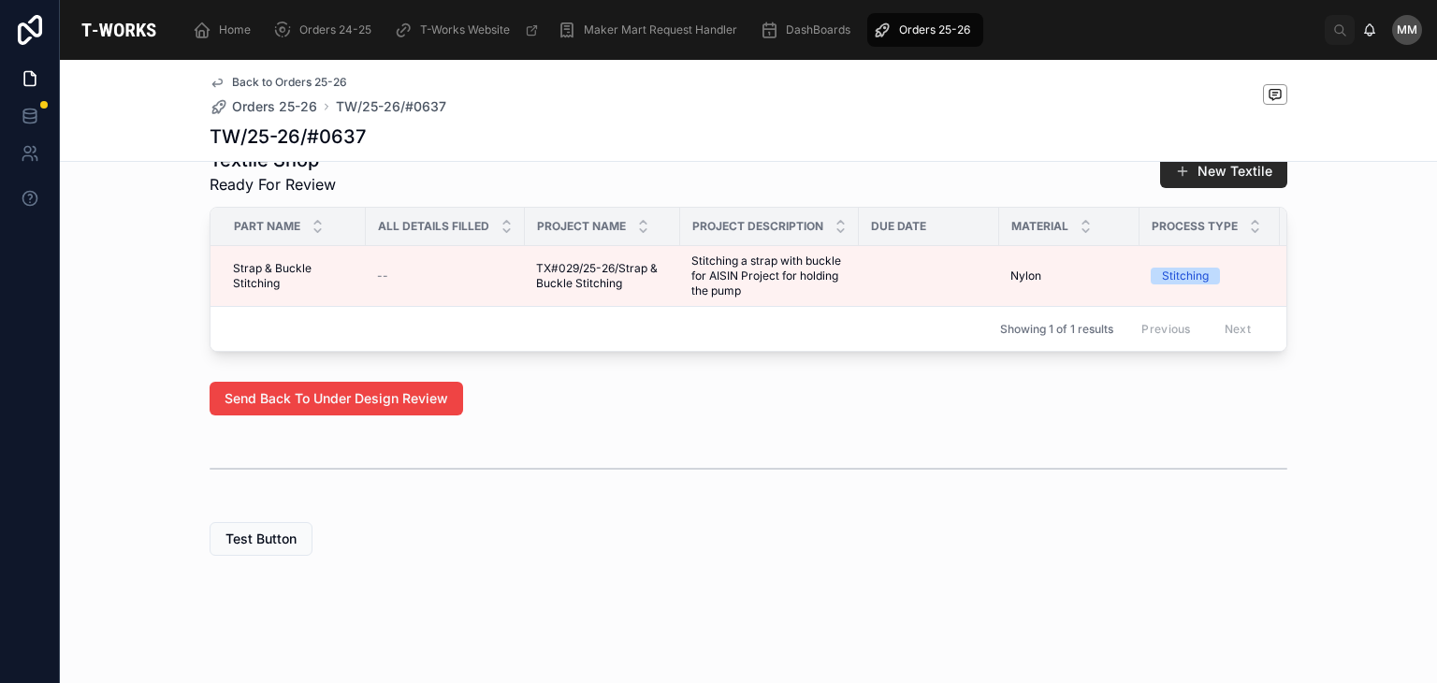
click at [1056, 540] on div "Test Button" at bounding box center [749, 539] width 1078 height 34
click at [1167, 446] on div at bounding box center [749, 468] width 1078 height 47
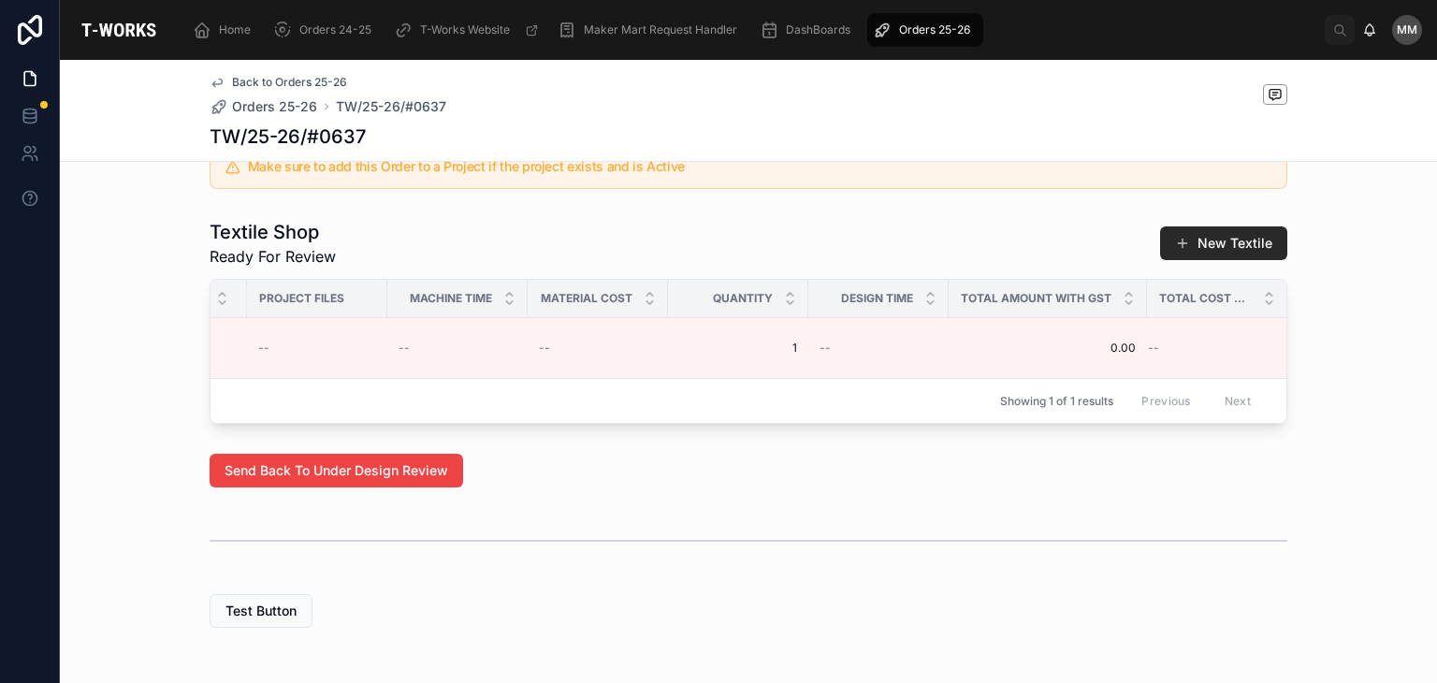
scroll to position [0, 1034]
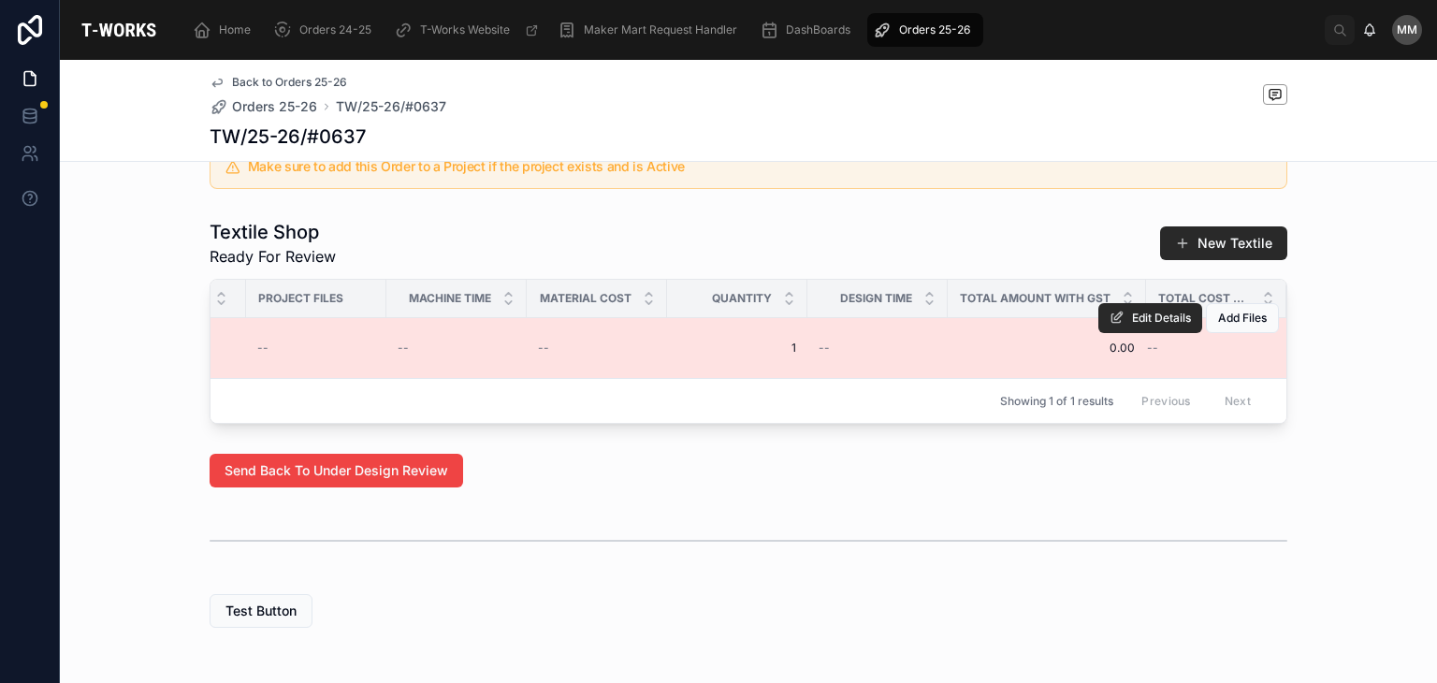
click at [1059, 355] on span "0.00" at bounding box center [1047, 348] width 176 height 15
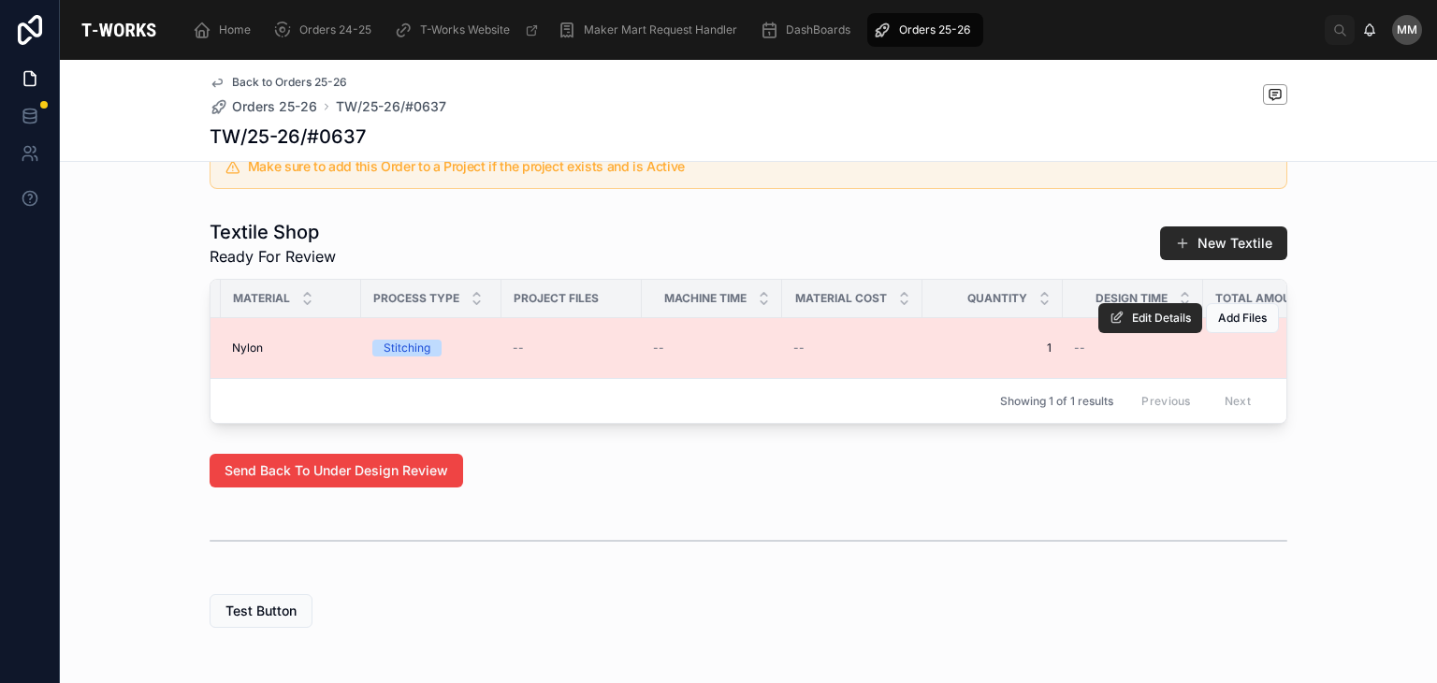
scroll to position [0, 771]
click at [687, 352] on div "--" at bounding box center [720, 348] width 118 height 15
click at [658, 376] on td "--" at bounding box center [719, 348] width 140 height 61
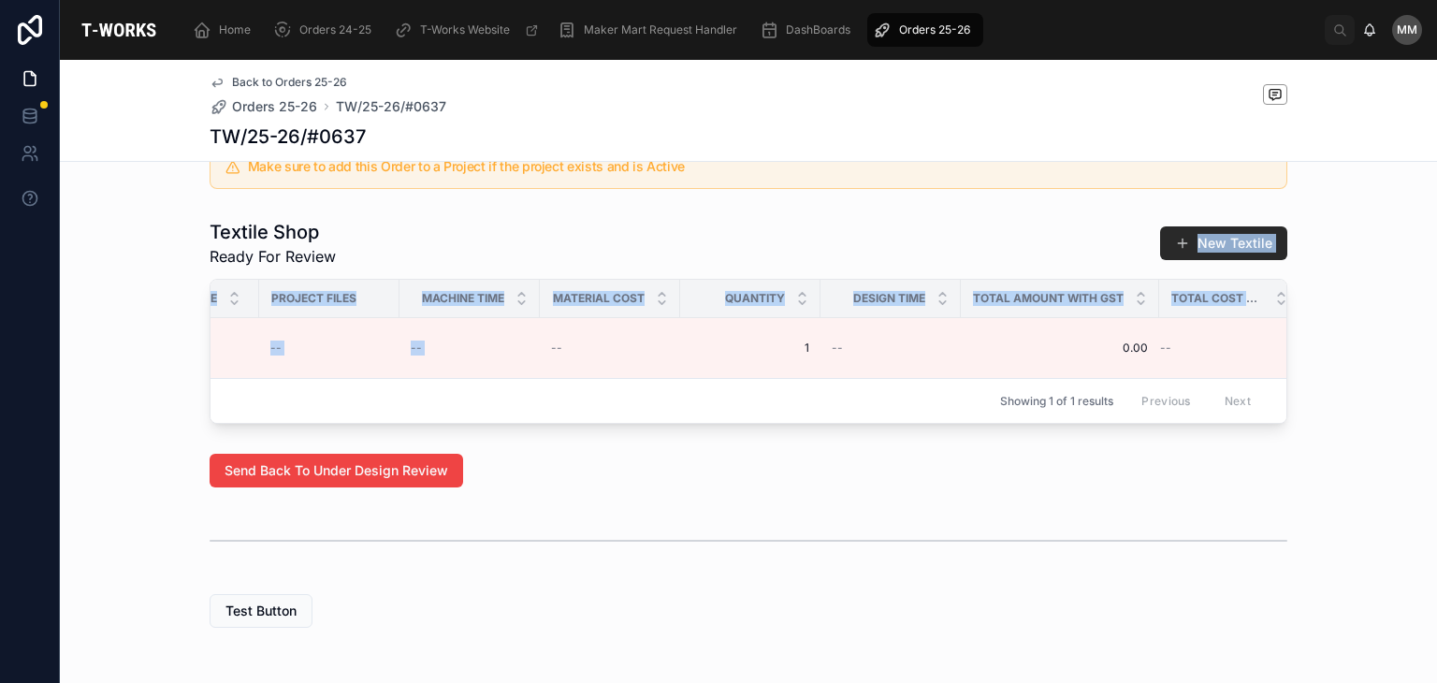
scroll to position [0, 1034]
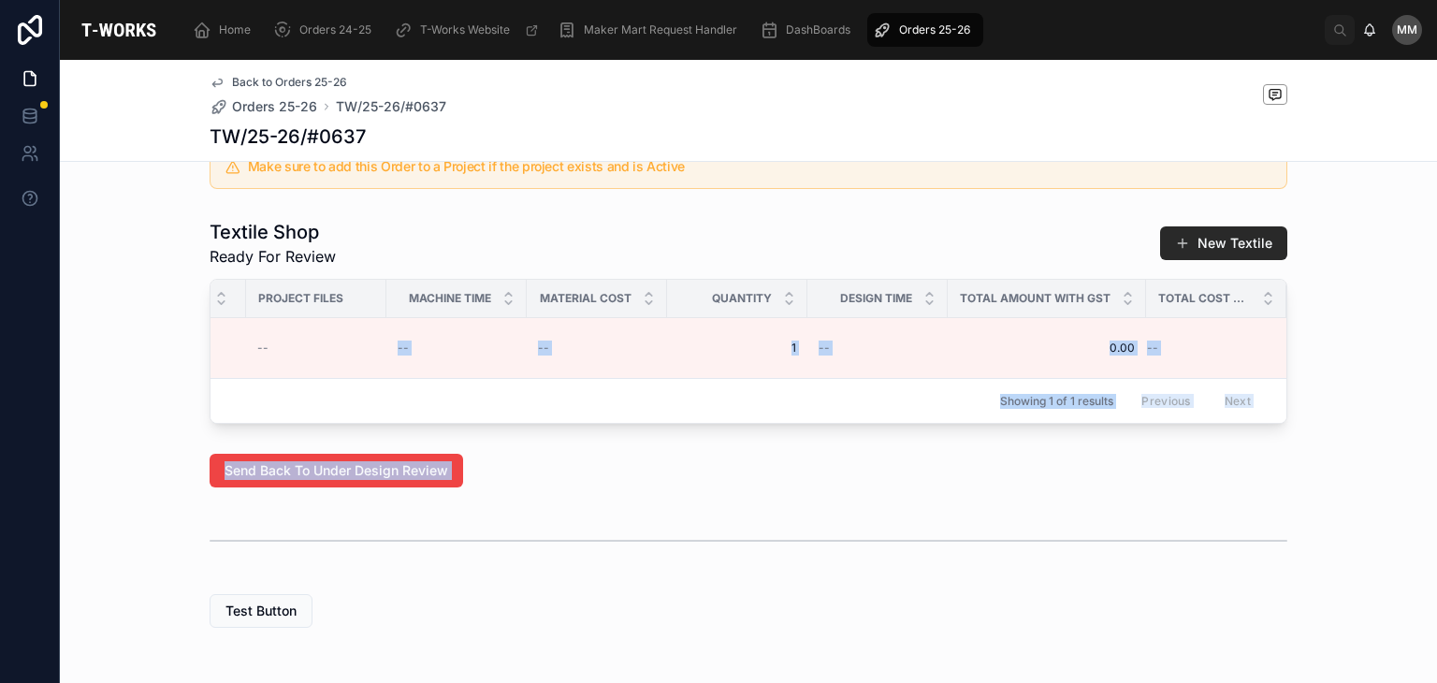
drag, startPoint x: 658, startPoint y: 376, endPoint x: 559, endPoint y: 536, distance: 188.2
click at [559, 536] on div "Under Design Review 3 Ready for Review 4 Quotation Sent 5 Fabricating 6 Dispatc…" at bounding box center [748, 67] width 1377 height 1136
click at [559, 536] on div at bounding box center [748, 541] width 1377 height 62
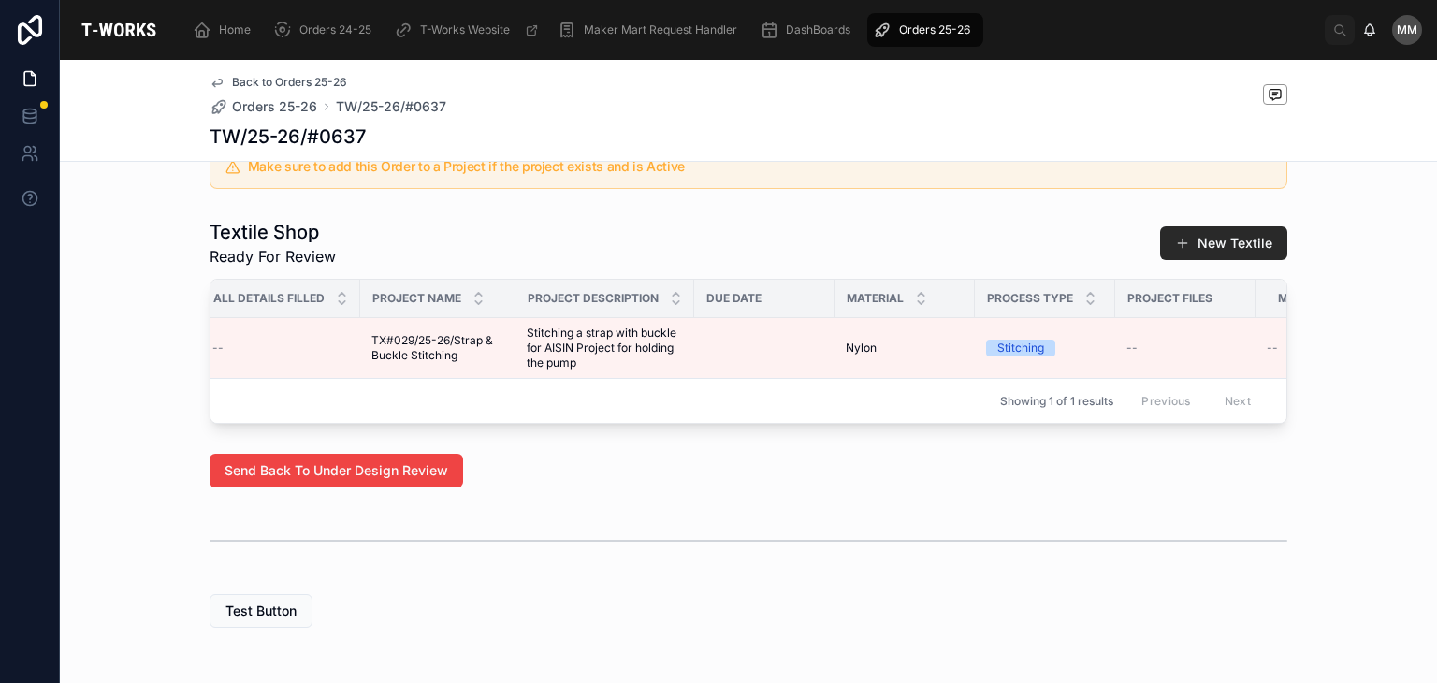
scroll to position [0, 0]
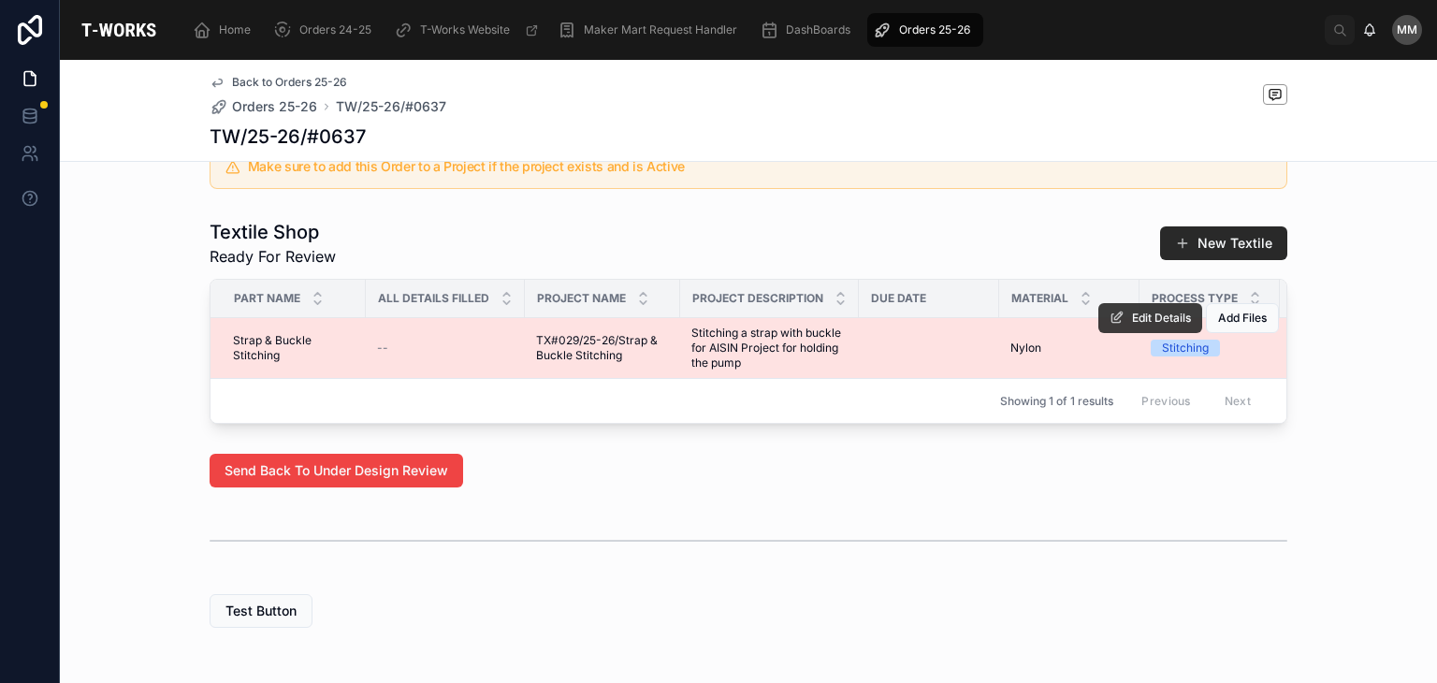
click at [1148, 326] on span "Edit Details" at bounding box center [1161, 318] width 59 height 15
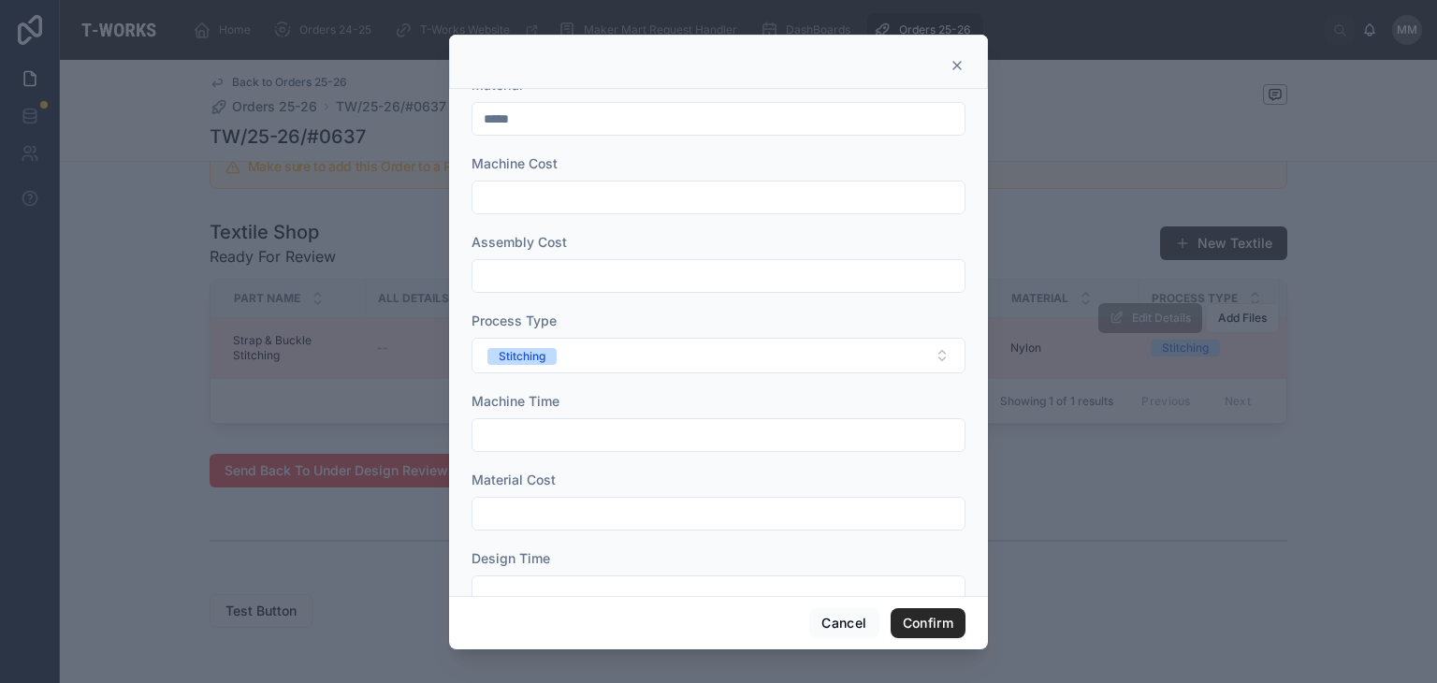
scroll to position [103, 0]
click at [528, 177] on div at bounding box center [719, 194] width 494 height 34
click at [523, 190] on input "text" at bounding box center [719, 194] width 492 height 26
type input "***"
click at [544, 269] on input "text" at bounding box center [719, 272] width 492 height 26
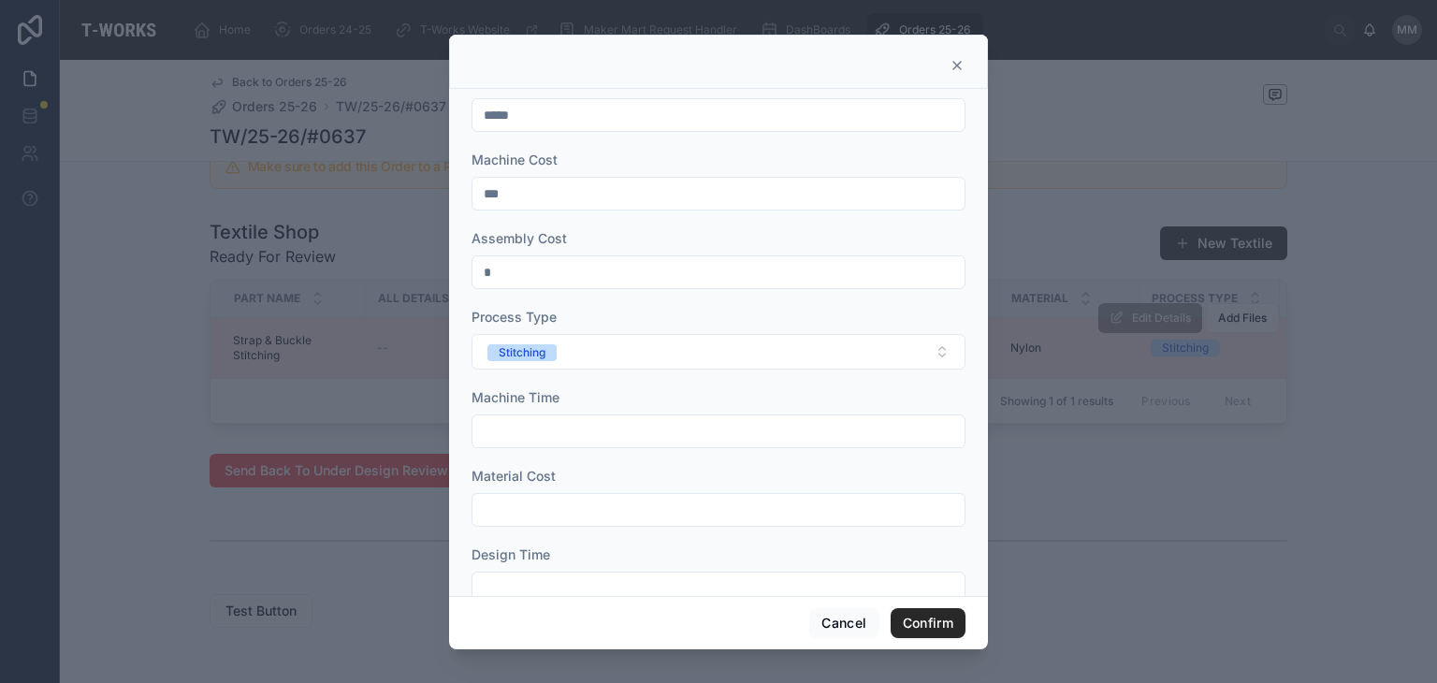
type input "*"
click at [543, 269] on input "*" at bounding box center [719, 272] width 492 height 26
type input "***"
click at [512, 435] on input "text" at bounding box center [719, 431] width 492 height 26
type input "***"
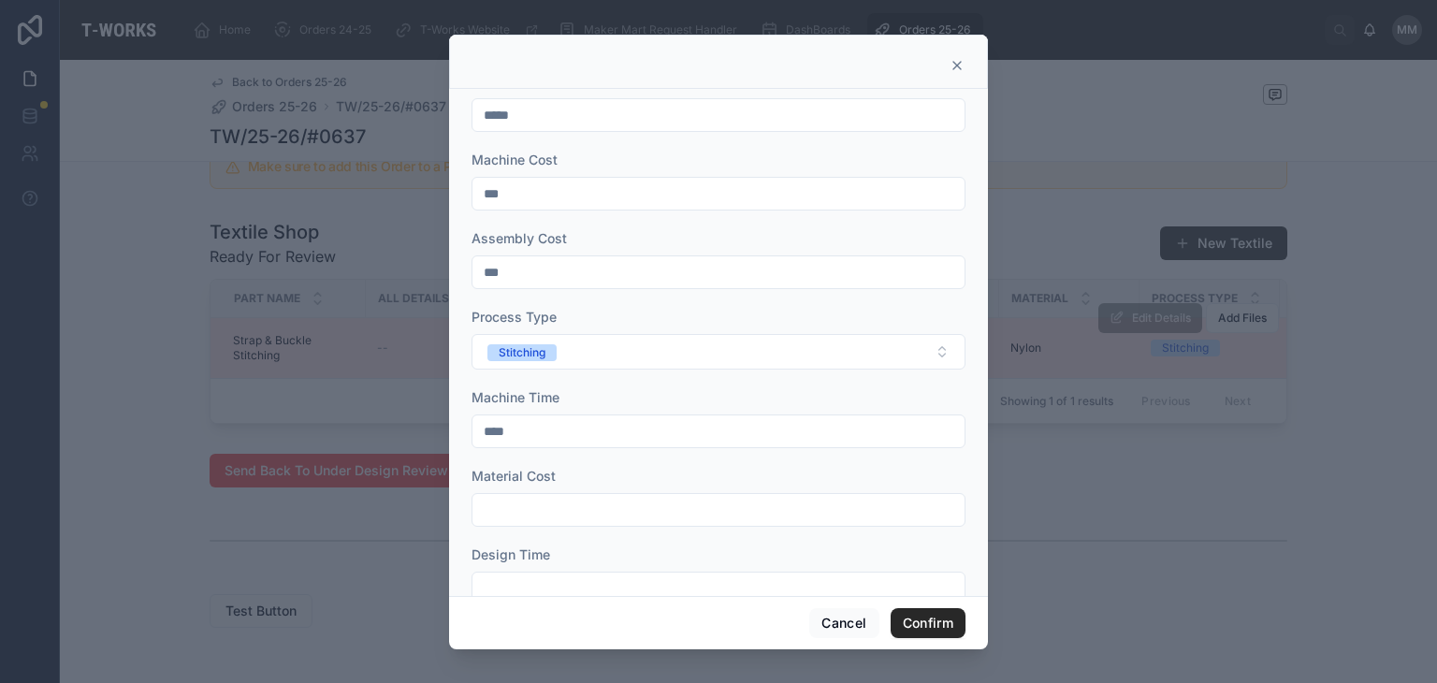
click at [525, 425] on input "****" at bounding box center [719, 431] width 492 height 26
type input "***"
click at [509, 435] on input "****" at bounding box center [719, 431] width 492 height 26
type input "***"
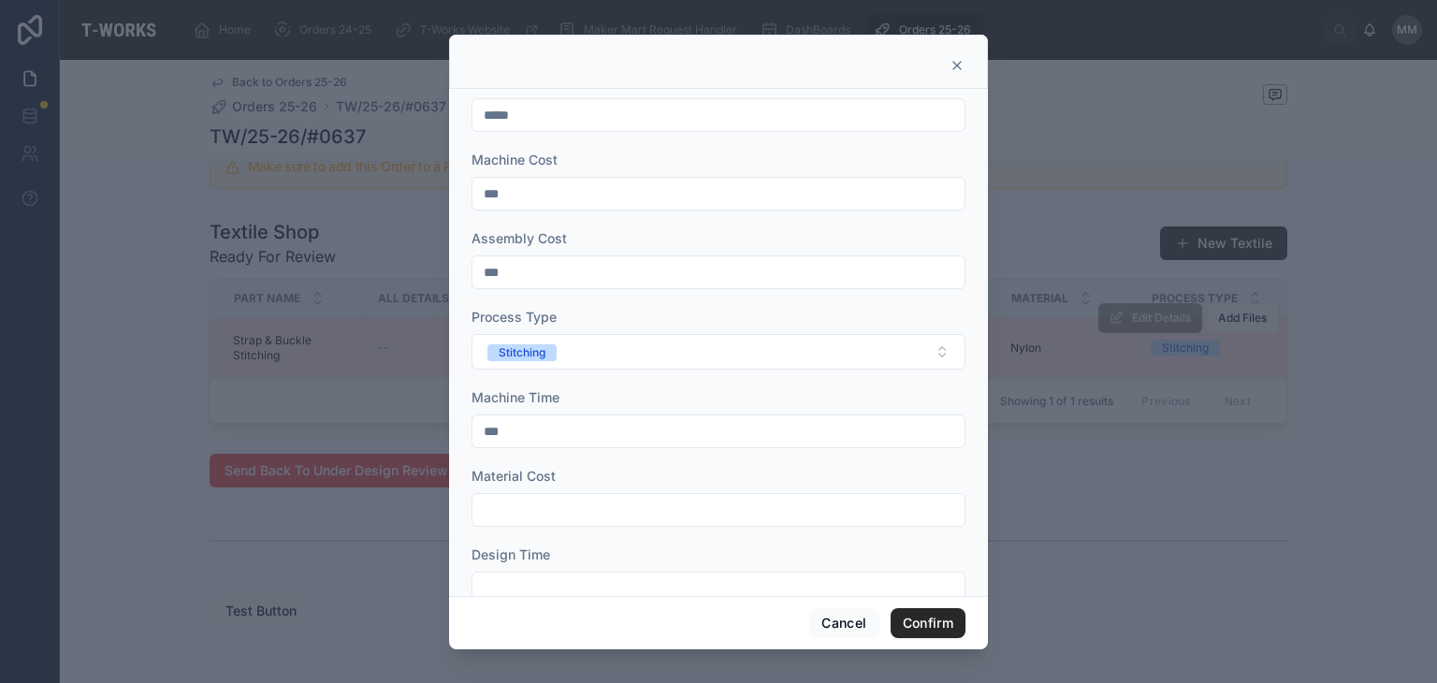
click at [509, 435] on input "***" at bounding box center [719, 431] width 492 height 26
type input "***"
click at [536, 521] on div at bounding box center [719, 510] width 494 height 34
click at [542, 520] on input "text" at bounding box center [719, 510] width 492 height 26
click at [489, 508] on input "text" at bounding box center [719, 510] width 492 height 26
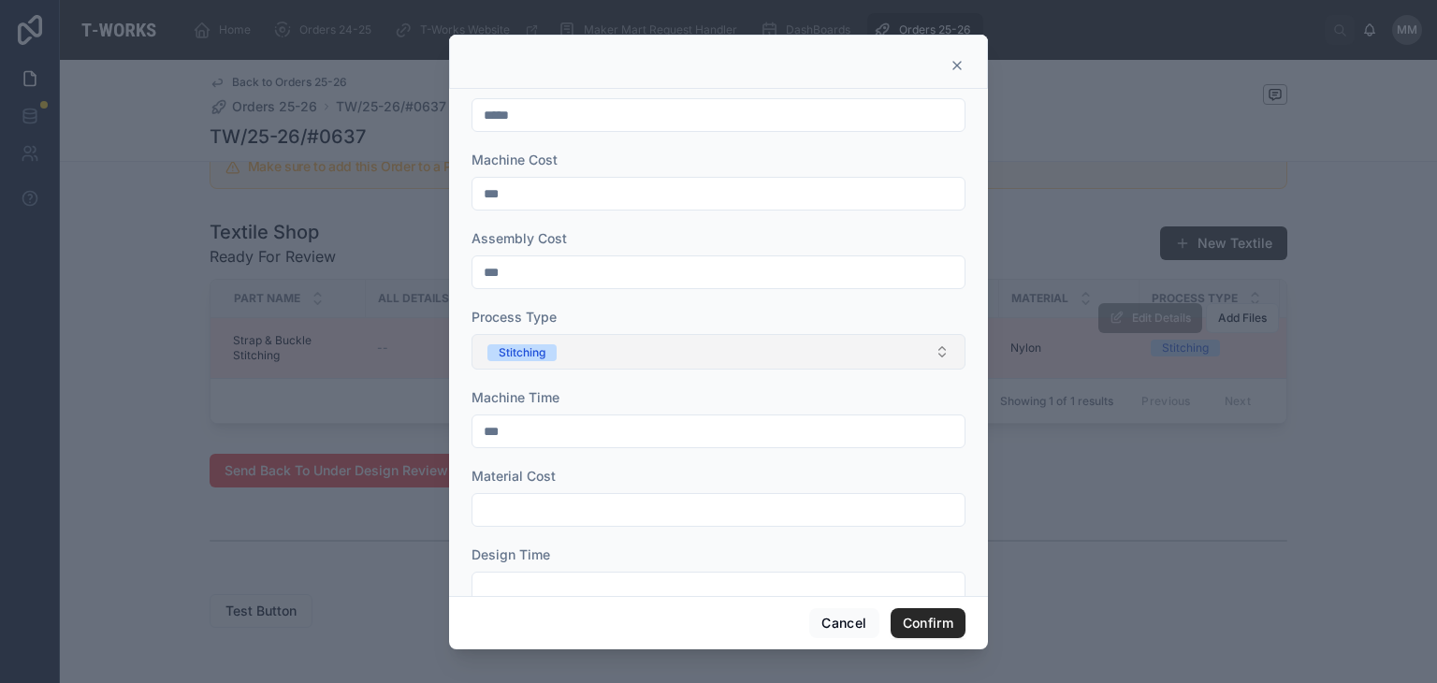
type input "**"
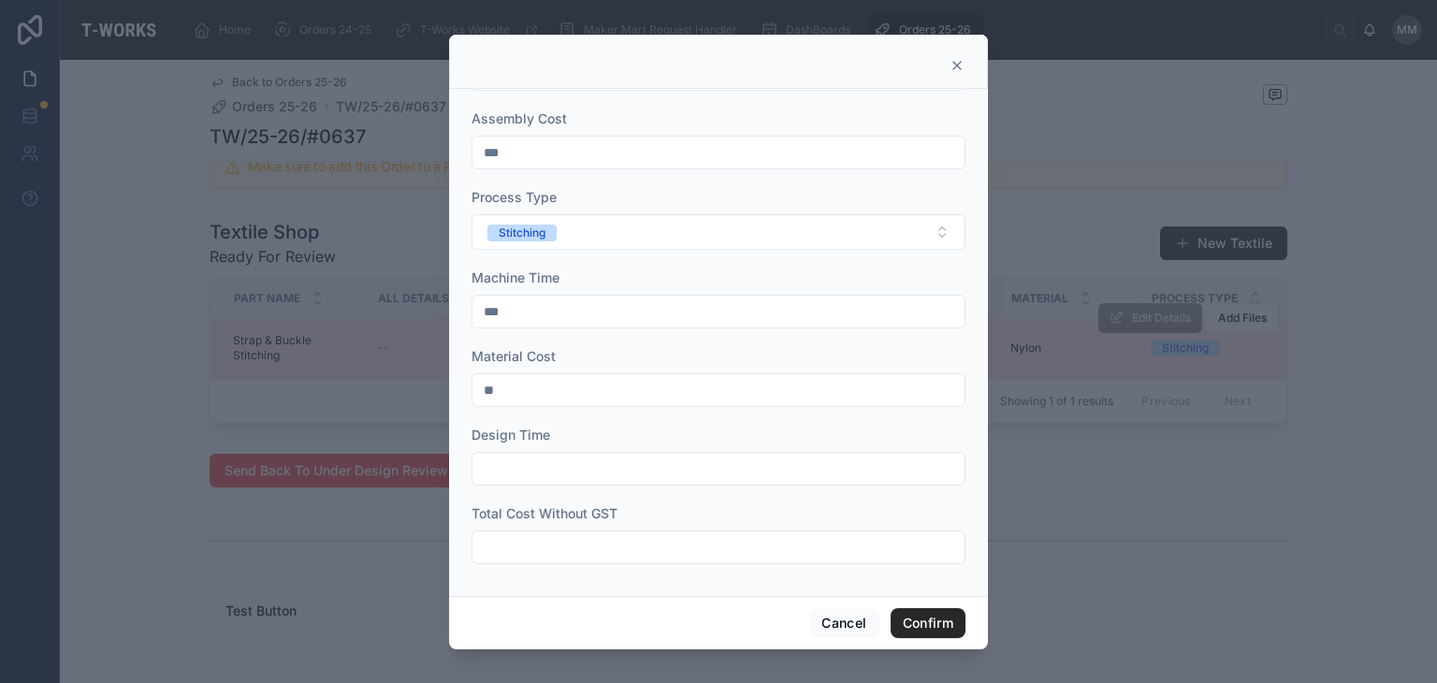
click at [535, 476] on input "text" at bounding box center [719, 469] width 492 height 26
click at [505, 550] on input "text" at bounding box center [719, 547] width 492 height 26
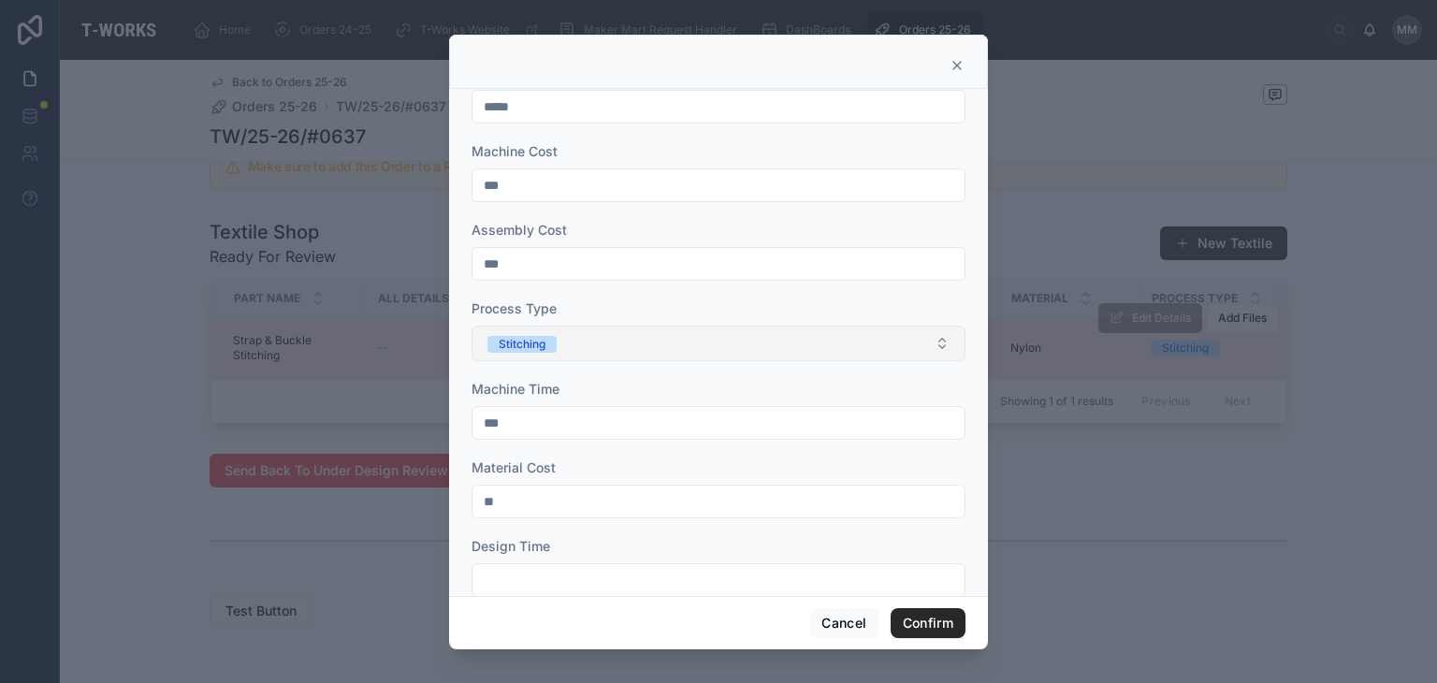
scroll to position [187, 0]
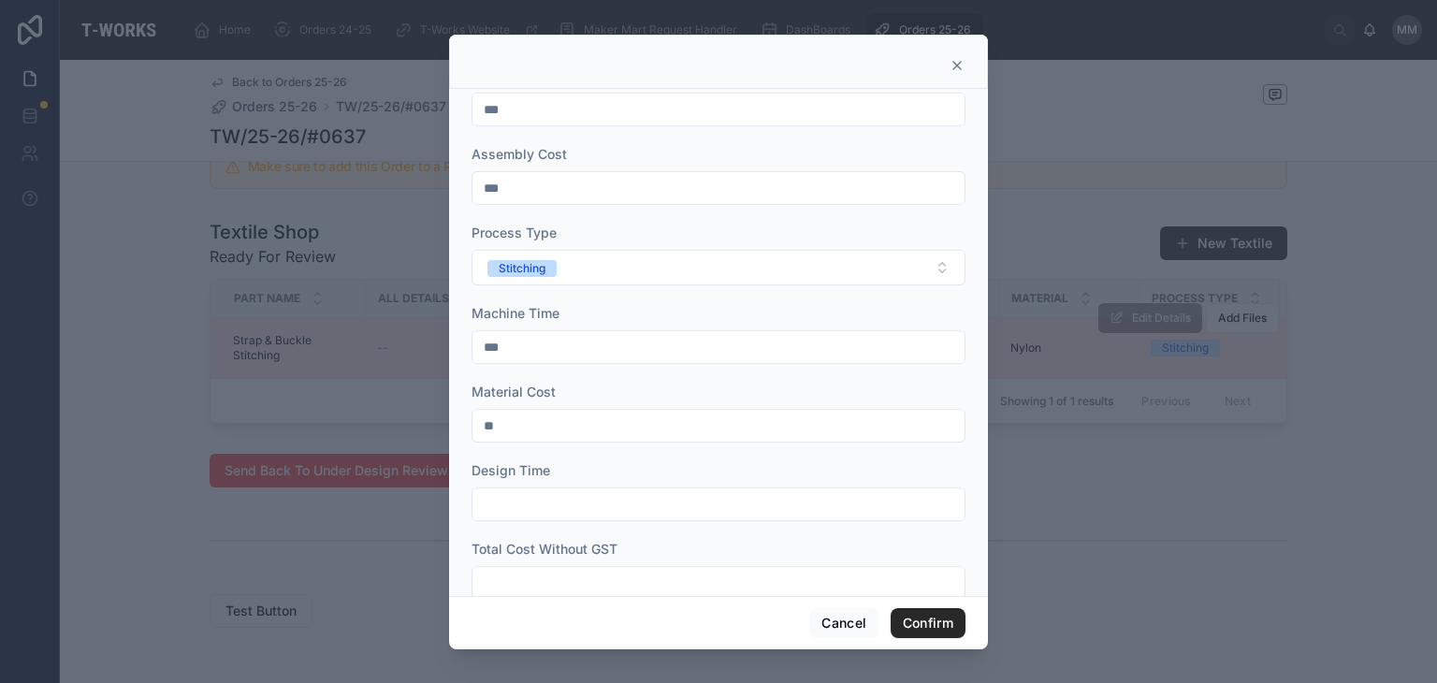
click at [514, 583] on input "text" at bounding box center [719, 583] width 492 height 26
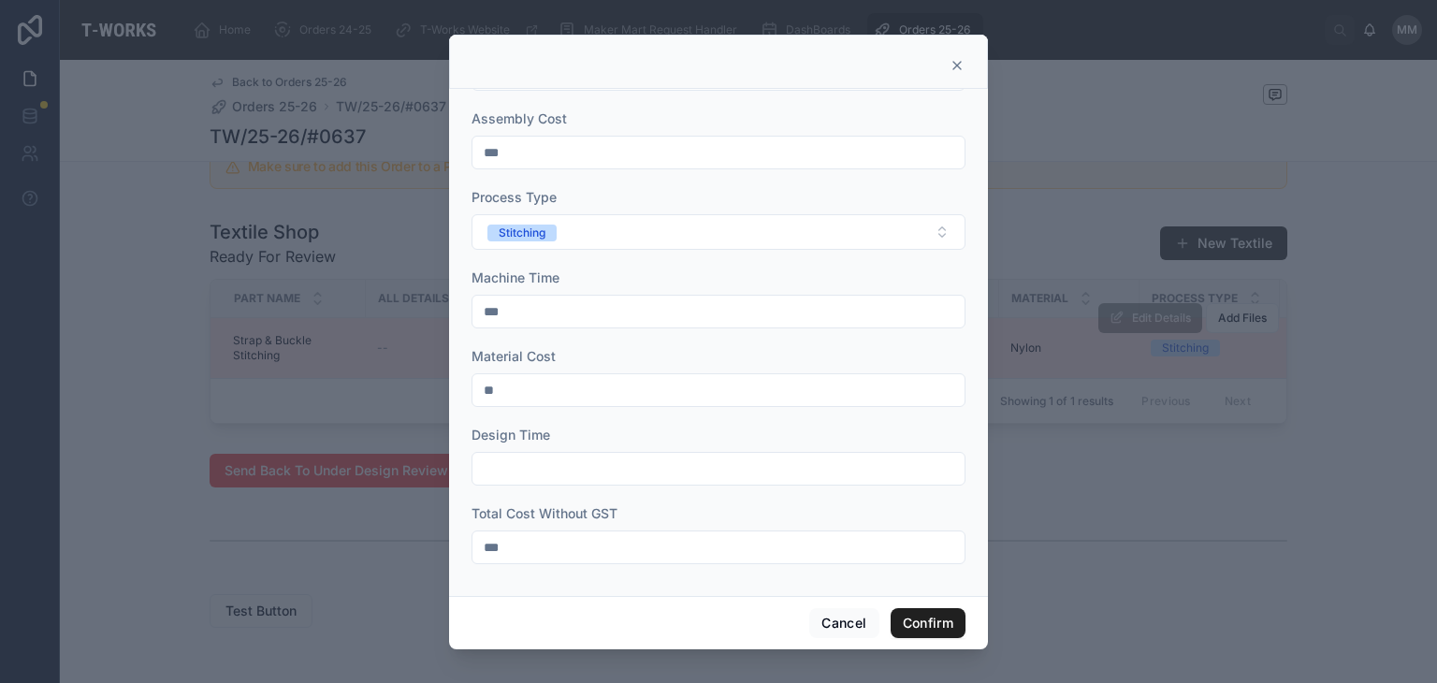
type input "***"
click at [933, 616] on button "Confirm" at bounding box center [928, 623] width 75 height 30
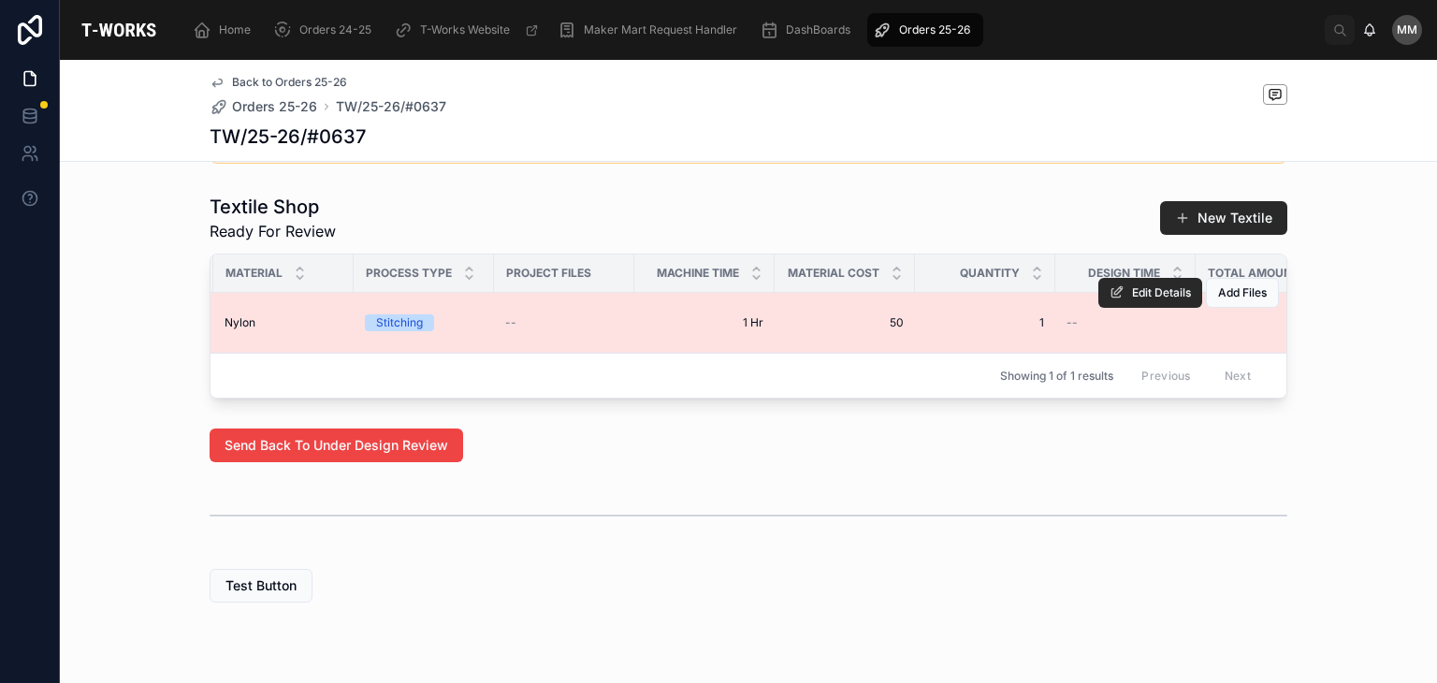
scroll to position [0, 1034]
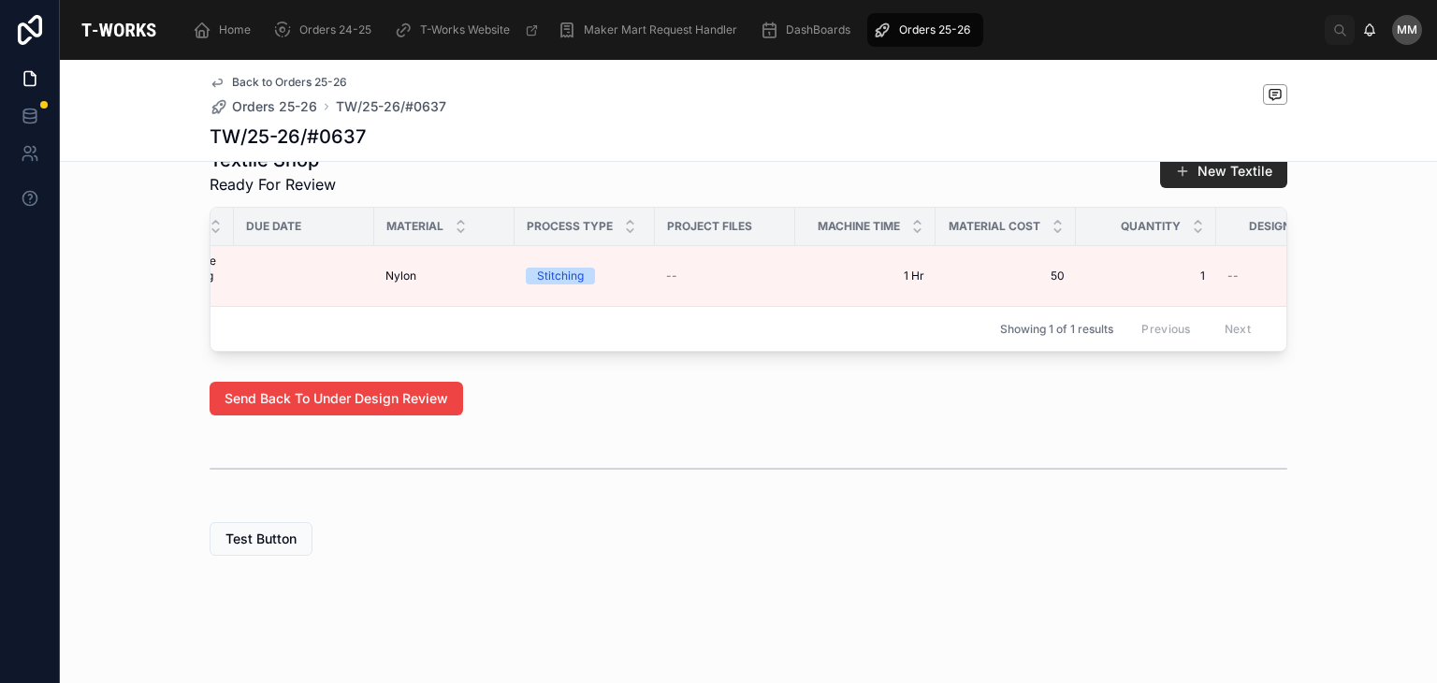
scroll to position [0, 1034]
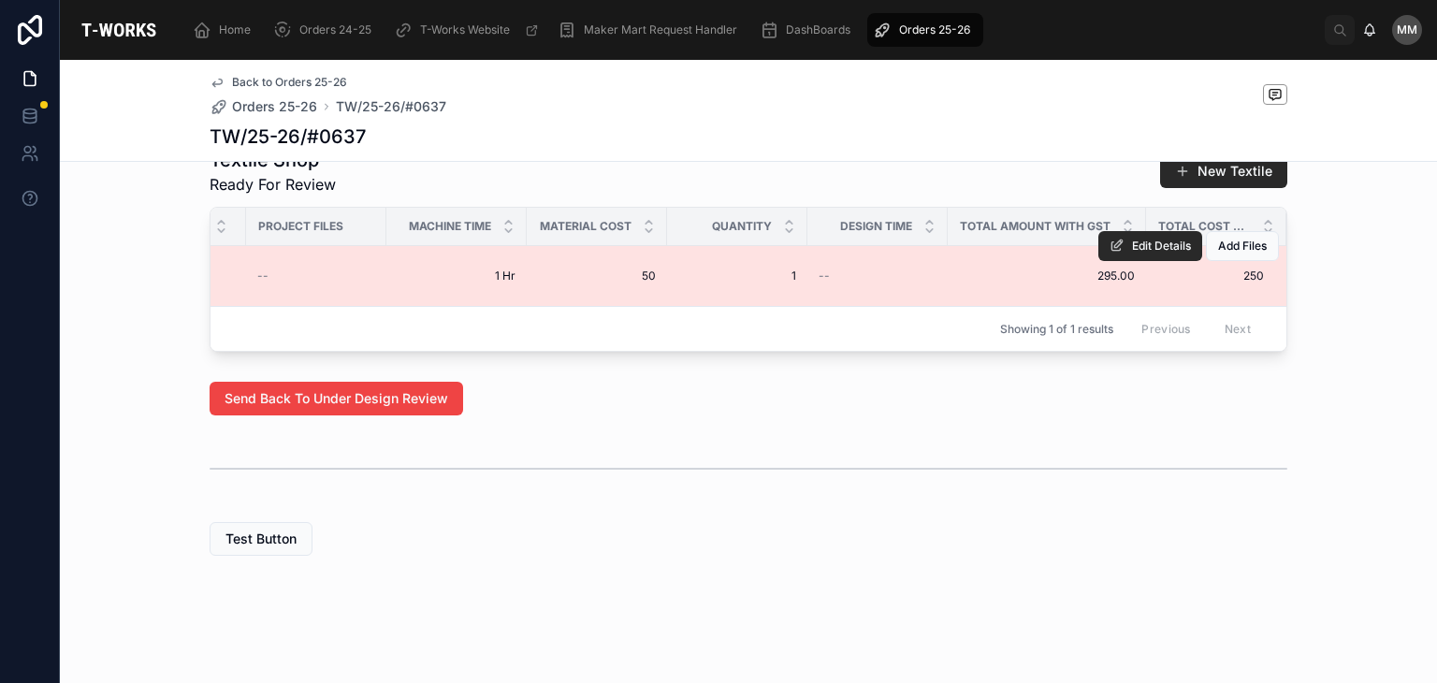
click at [1029, 269] on span "295.00" at bounding box center [1047, 276] width 176 height 15
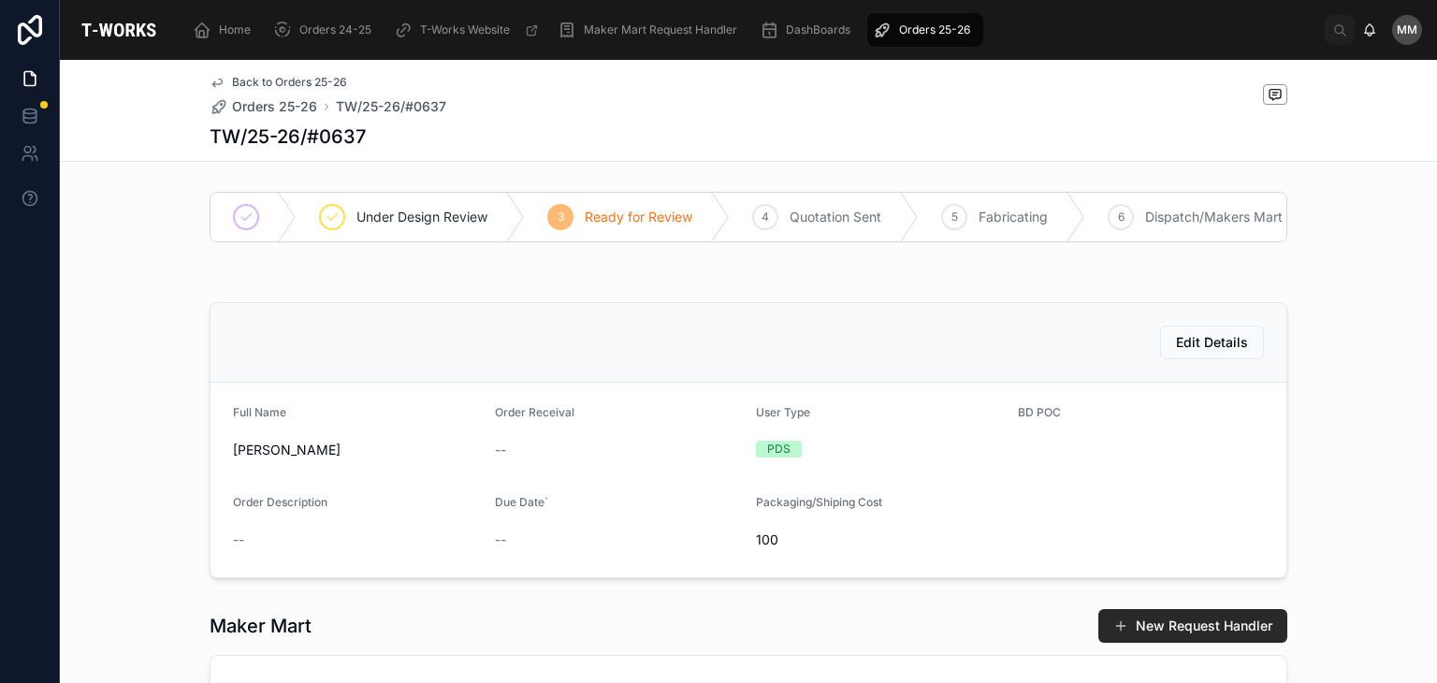
scroll to position [0, 191]
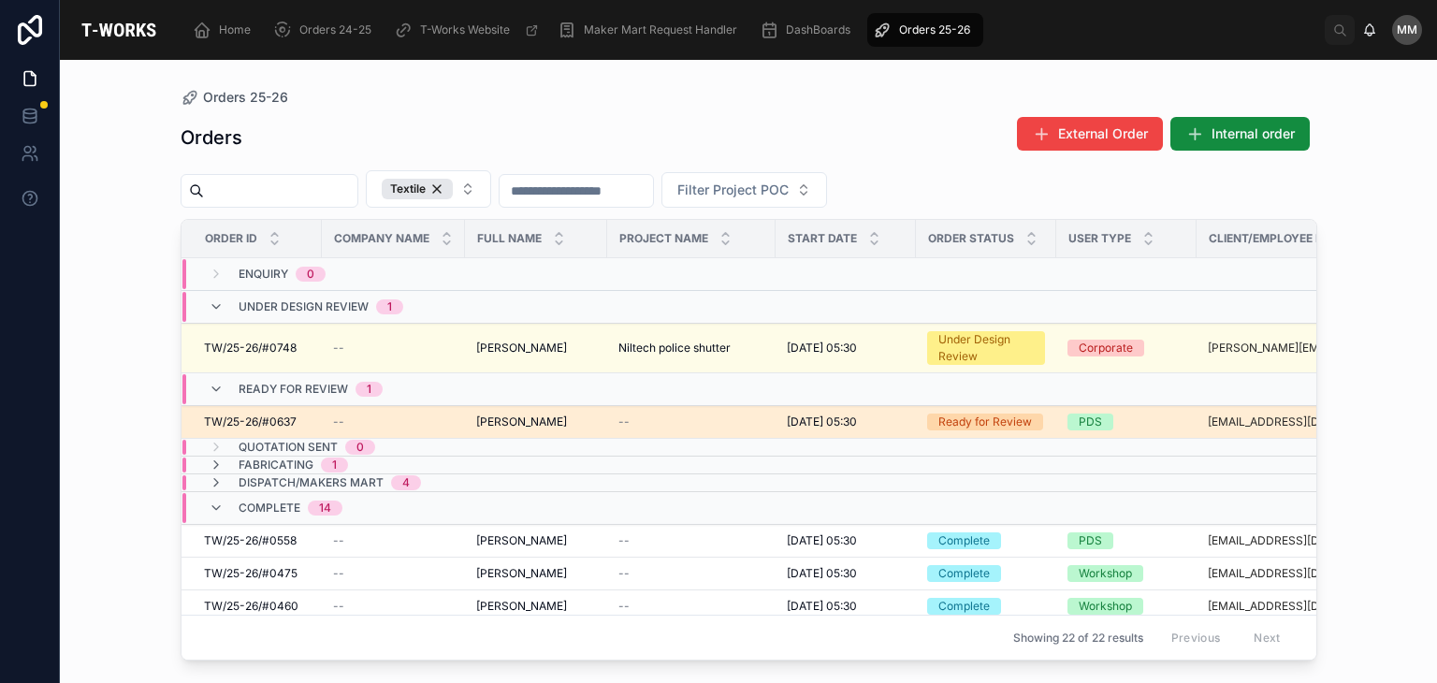
scroll to position [0, 366]
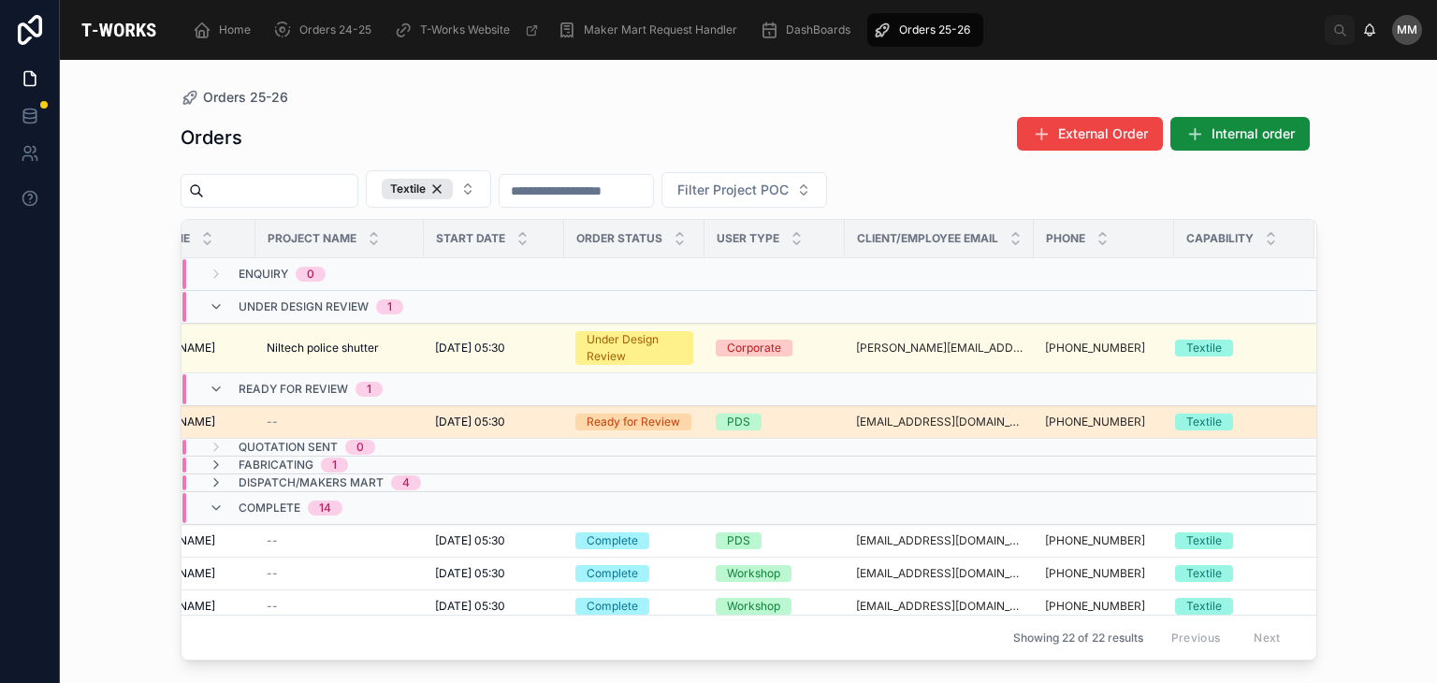
click at [660, 424] on div "Ready for Review" at bounding box center [634, 422] width 94 height 17
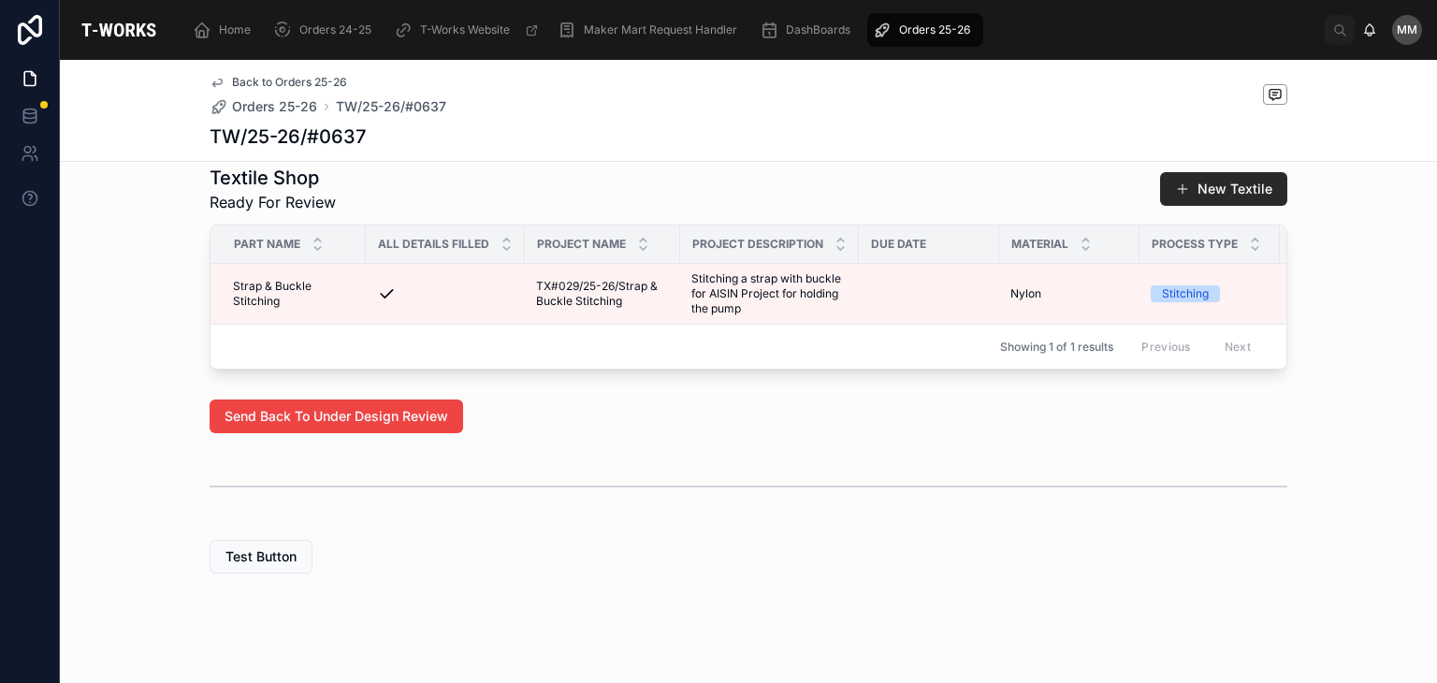
scroll to position [782, 0]
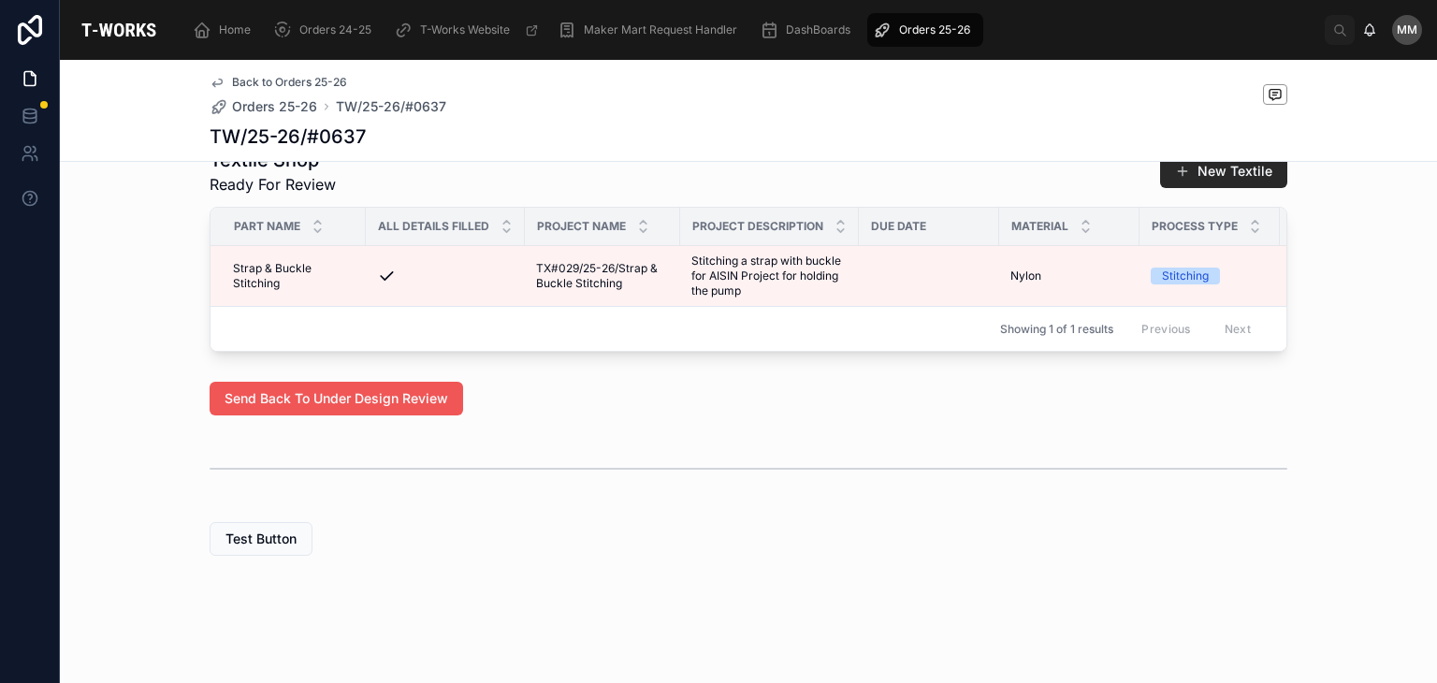
click at [340, 391] on span "Send Back To Under Design Review" at bounding box center [337, 398] width 224 height 19
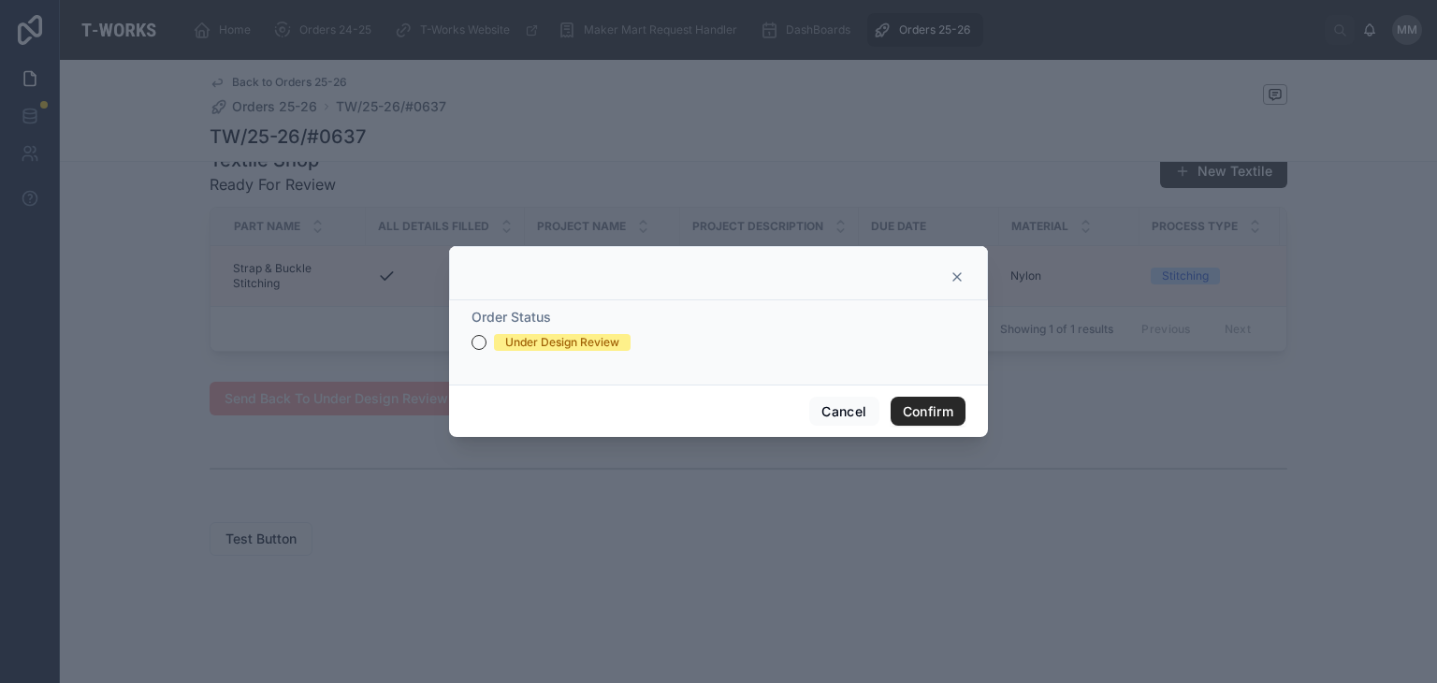
click at [755, 488] on div at bounding box center [718, 341] width 1437 height 683
click at [754, 490] on div at bounding box center [718, 341] width 1437 height 683
click at [962, 267] on div at bounding box center [718, 273] width 539 height 54
click at [954, 283] on icon at bounding box center [957, 276] width 15 height 15
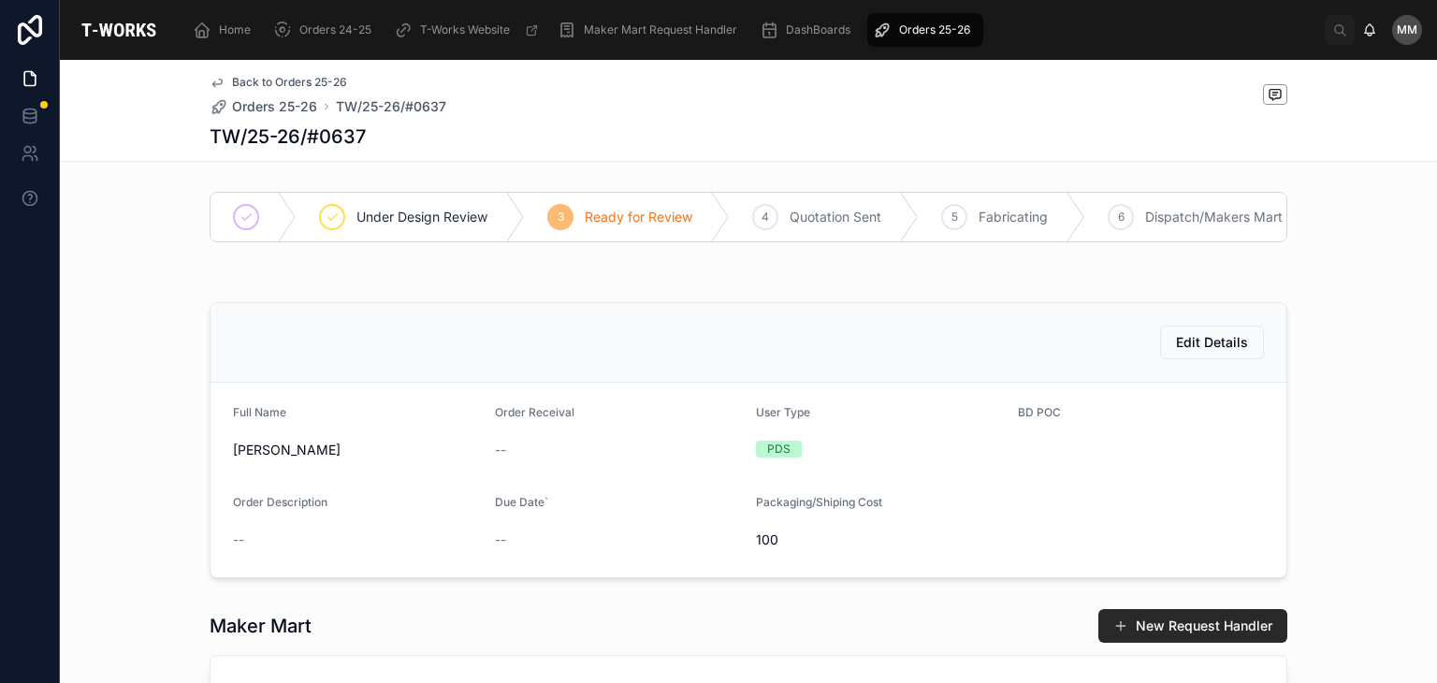
scroll to position [0, 0]
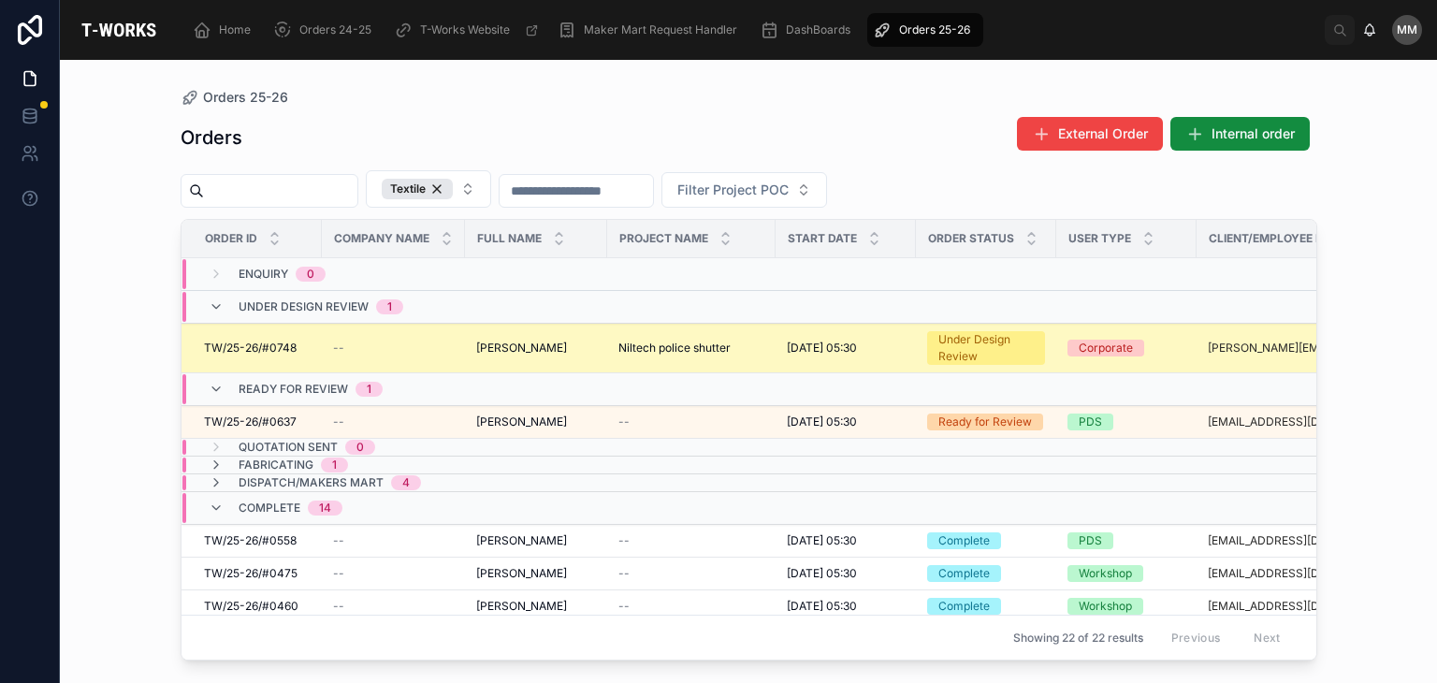
click at [691, 359] on td "Niltech police shutter Niltech police shutter" at bounding box center [691, 349] width 168 height 50
click at [686, 342] on span "Niltech police shutter" at bounding box center [674, 348] width 112 height 15
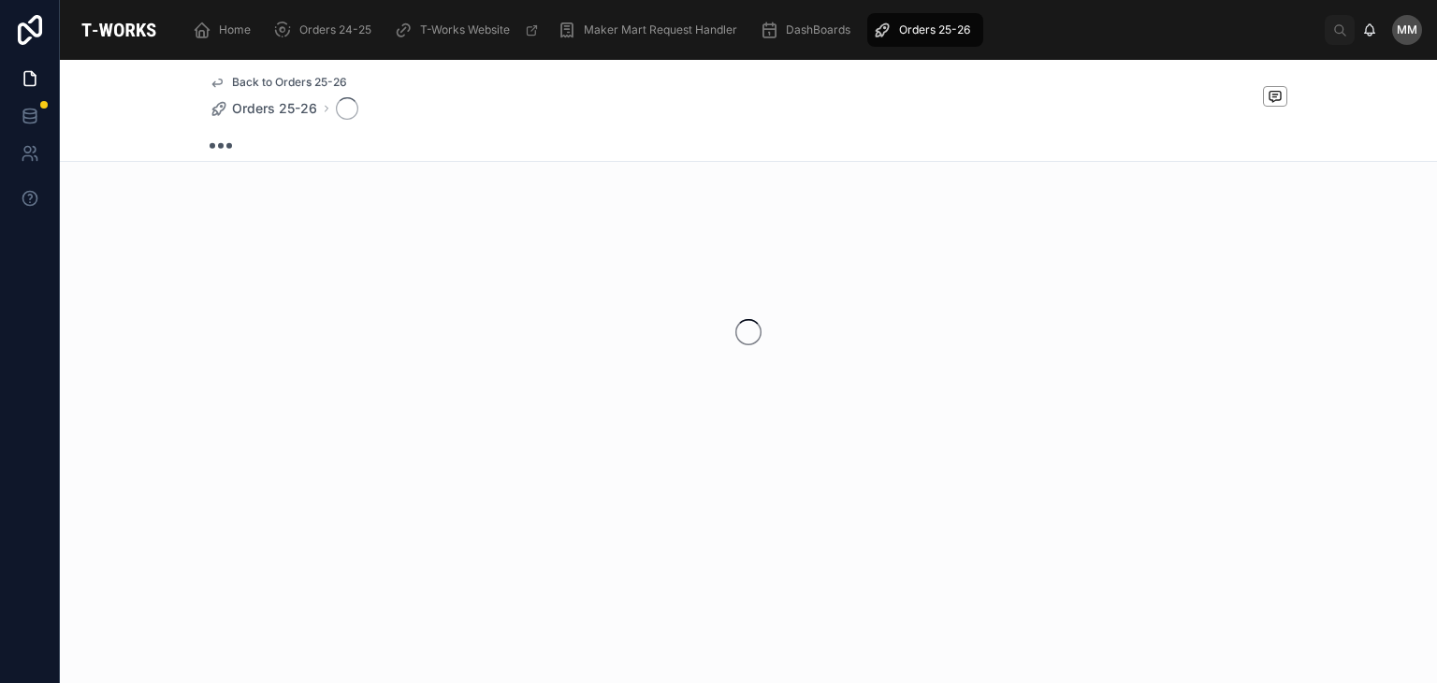
click at [686, 342] on div at bounding box center [748, 332] width 1377 height 296
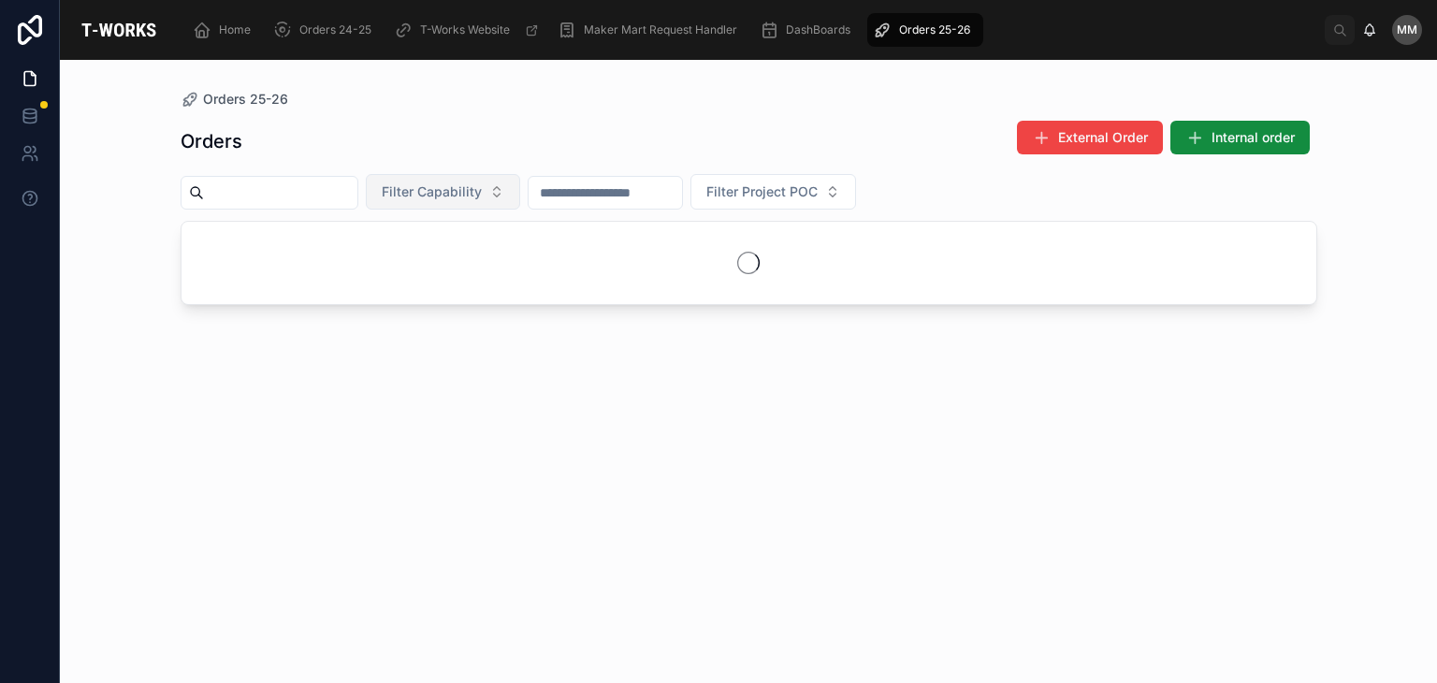
click at [480, 199] on span "Filter Capability" at bounding box center [432, 191] width 100 height 19
type input "***"
click at [411, 270] on div "Textile" at bounding box center [489, 268] width 225 height 30
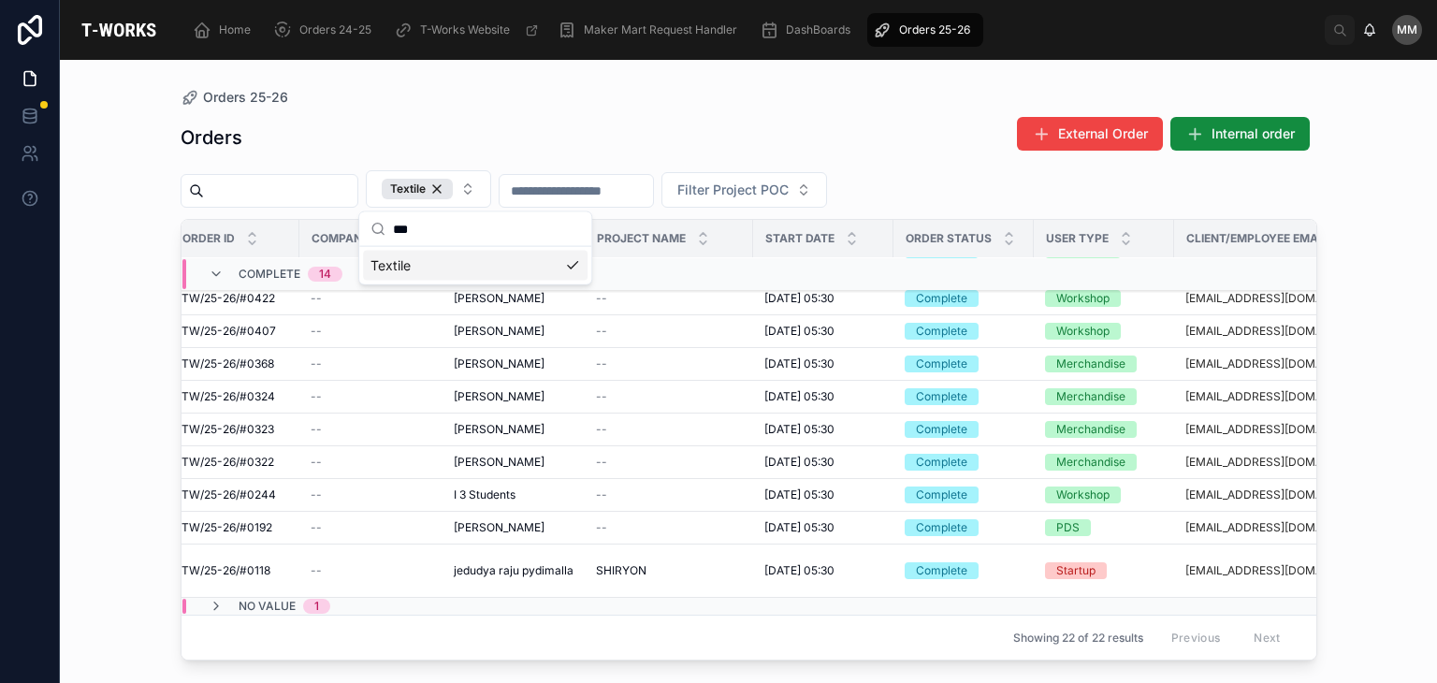
click at [578, 120] on div "Orders External Order Internal order" at bounding box center [749, 137] width 1137 height 43
